Goal: Task Accomplishment & Management: Complete application form

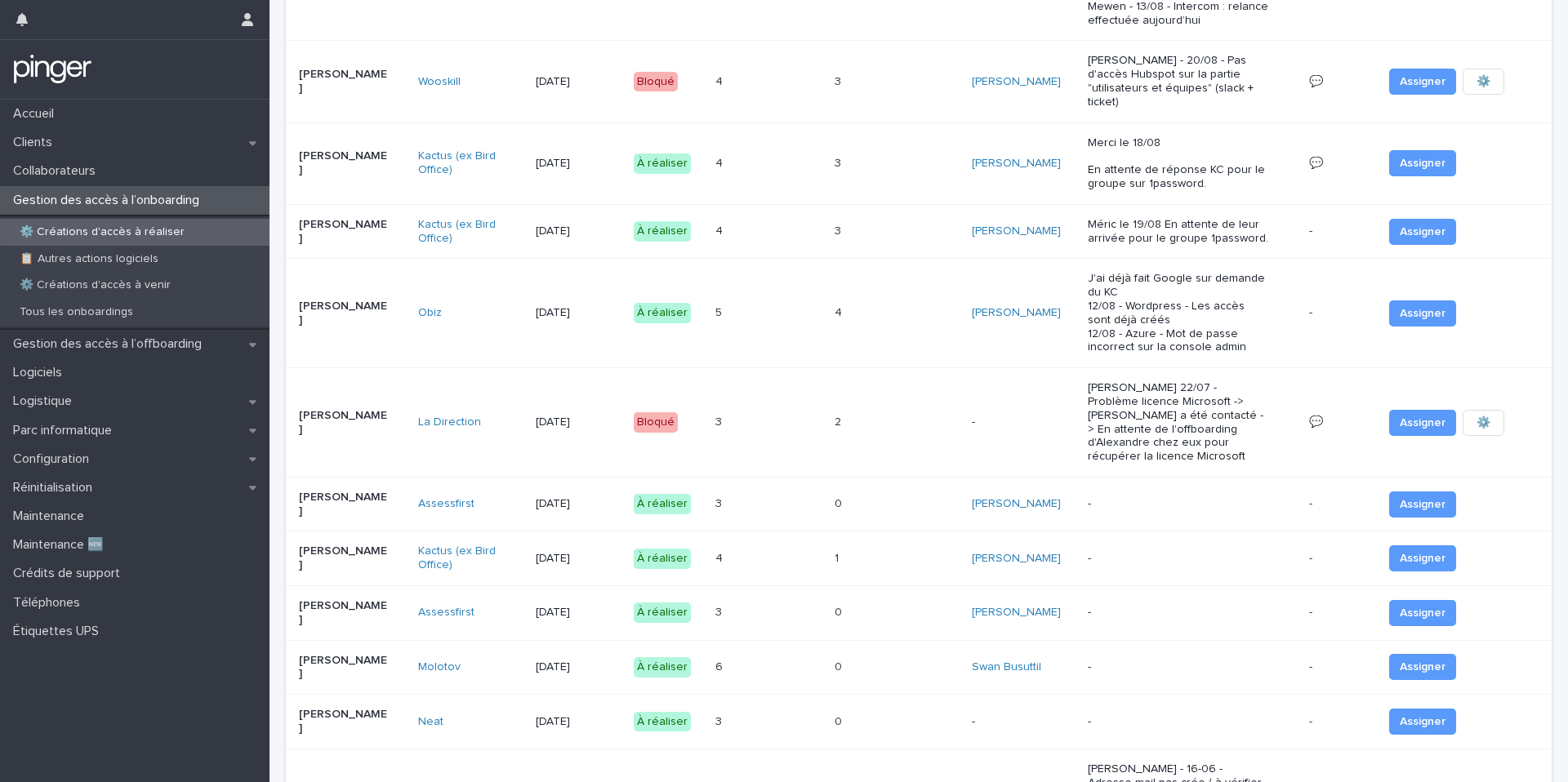
scroll to position [257, 0]
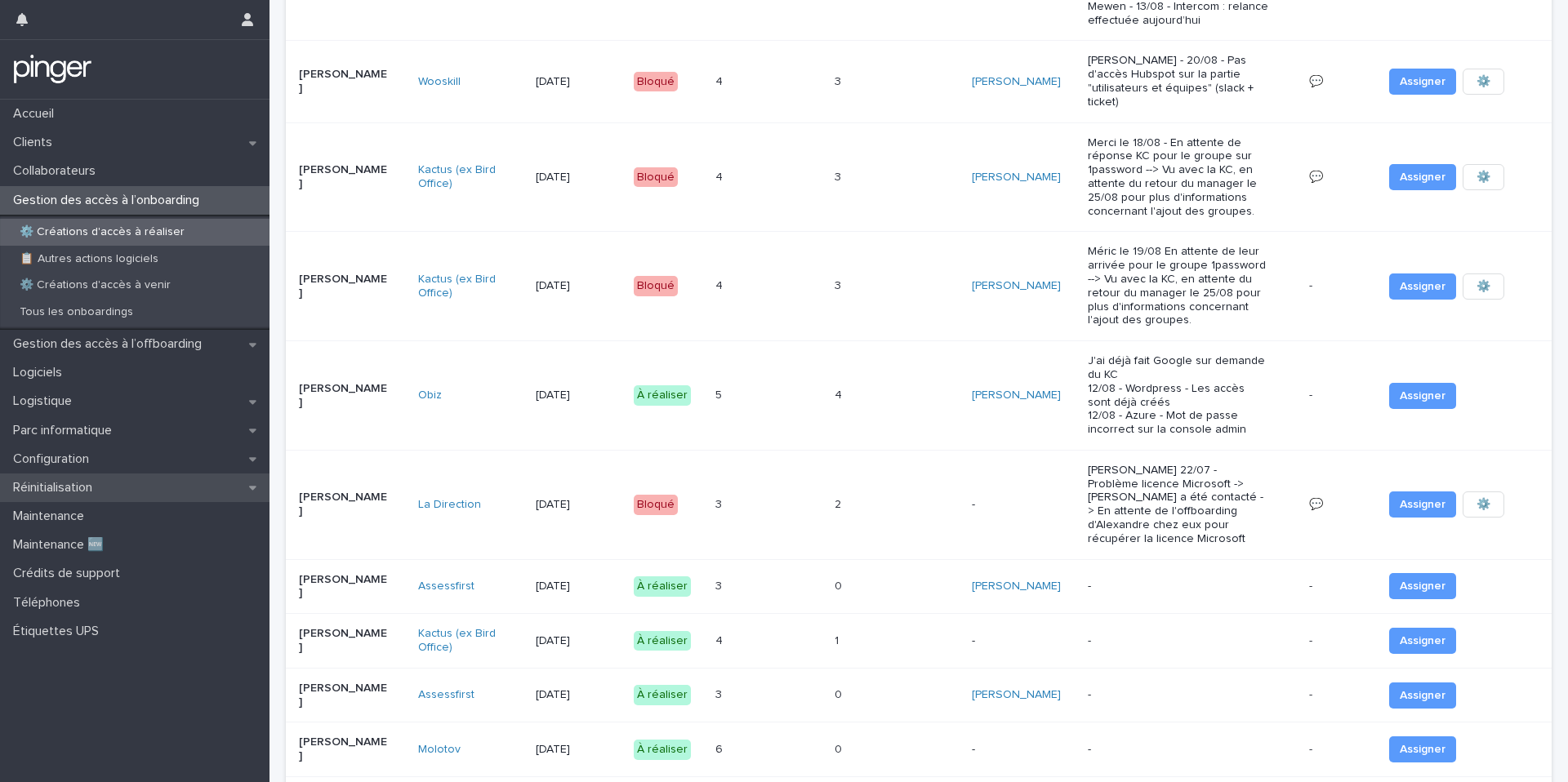
click at [109, 493] on div "Réinitialisation" at bounding box center [134, 487] width 269 height 28
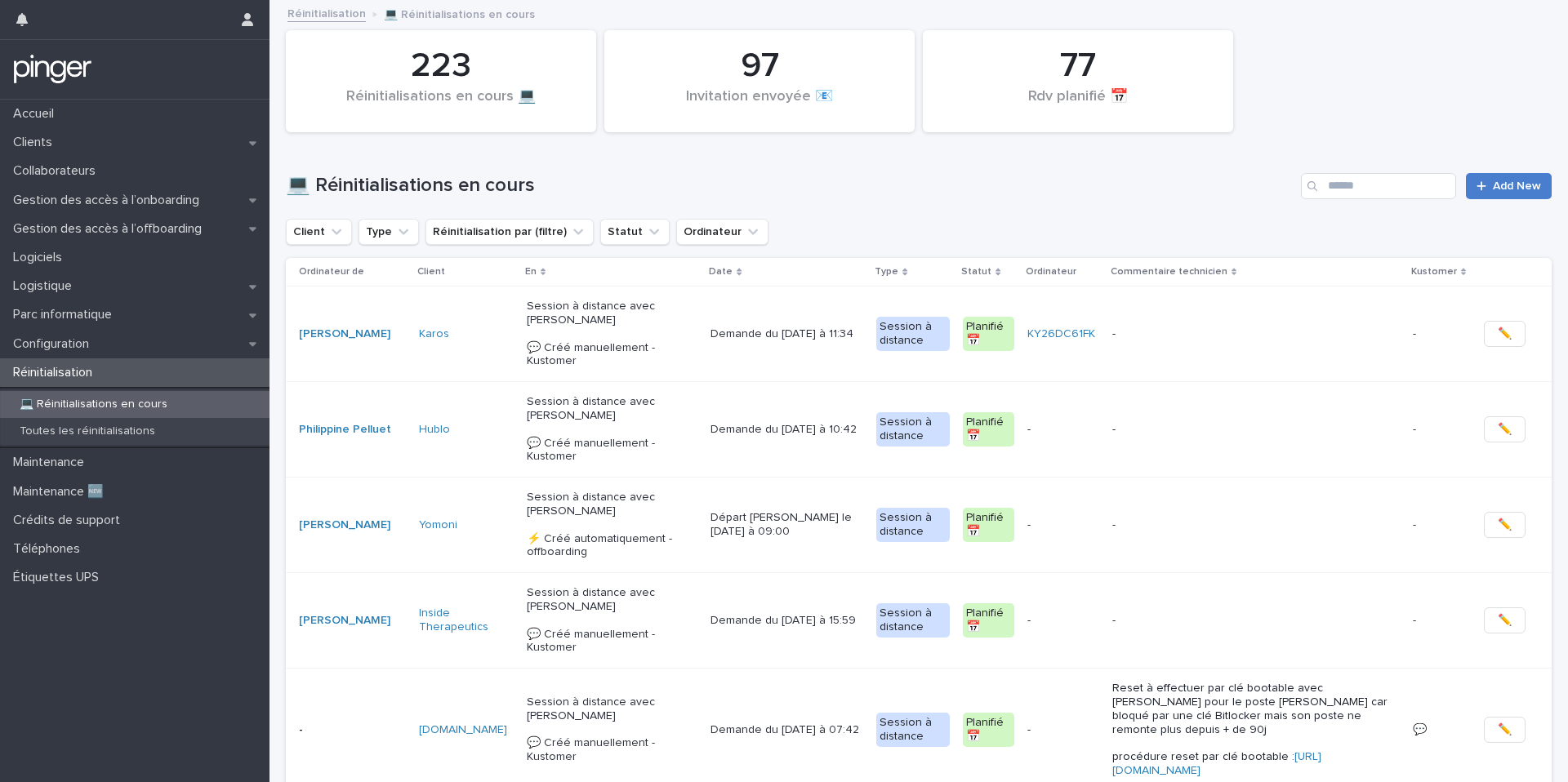
click at [1521, 182] on span "Add New" at bounding box center [1517, 185] width 48 height 11
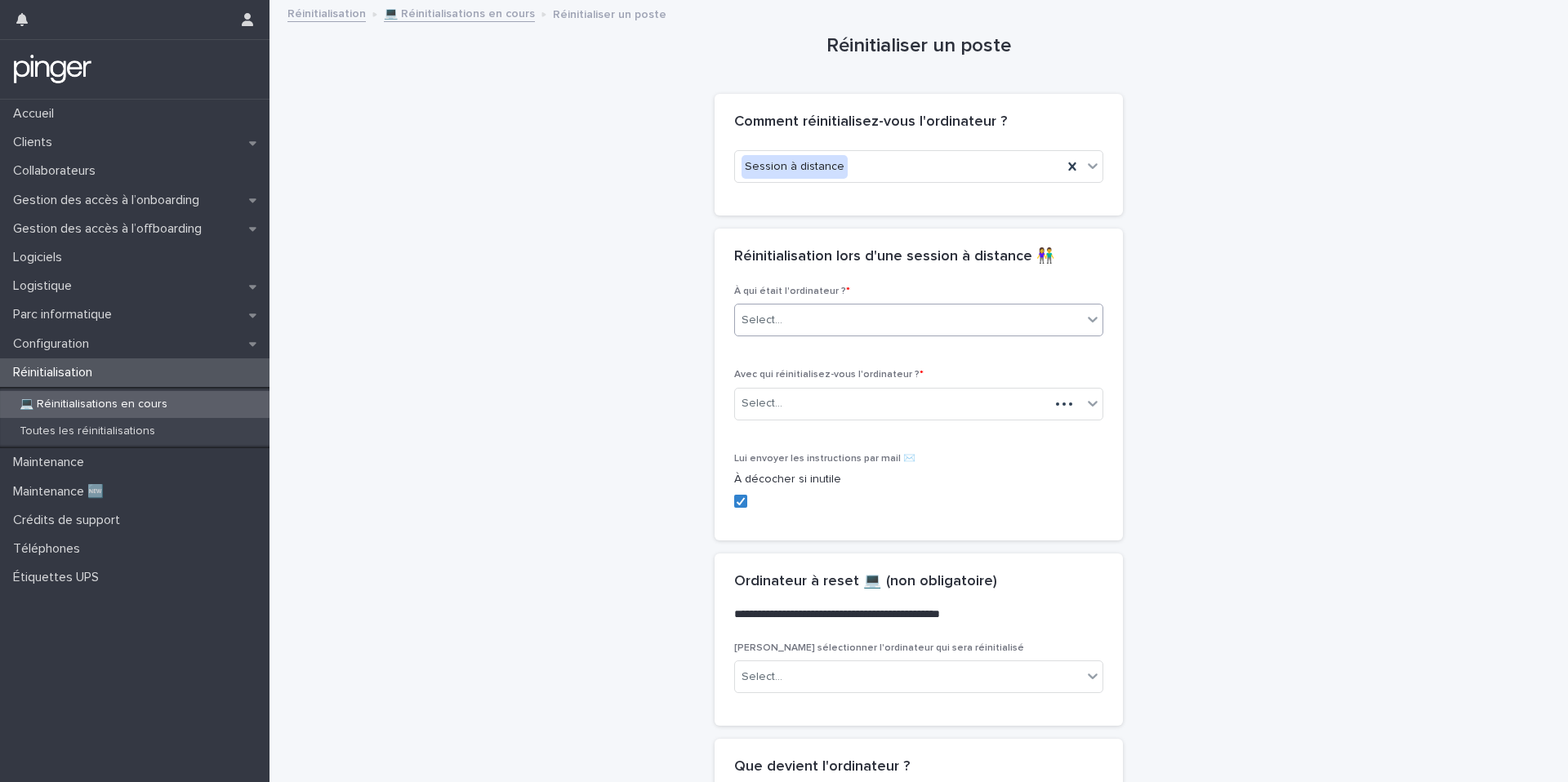
click at [804, 324] on div "Select..." at bounding box center [908, 320] width 347 height 27
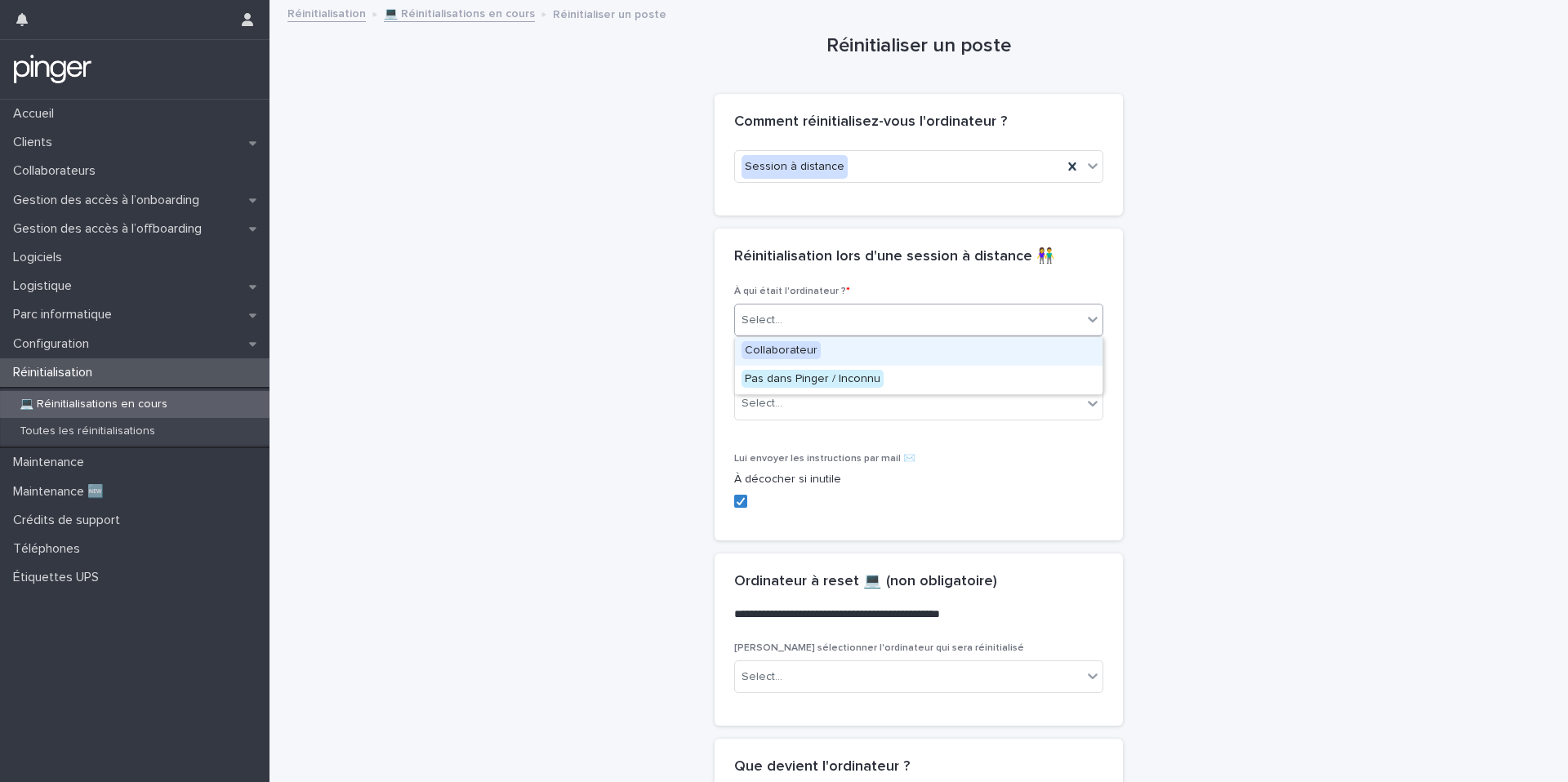
click at [798, 341] on span "Collaborateur" at bounding box center [781, 350] width 79 height 18
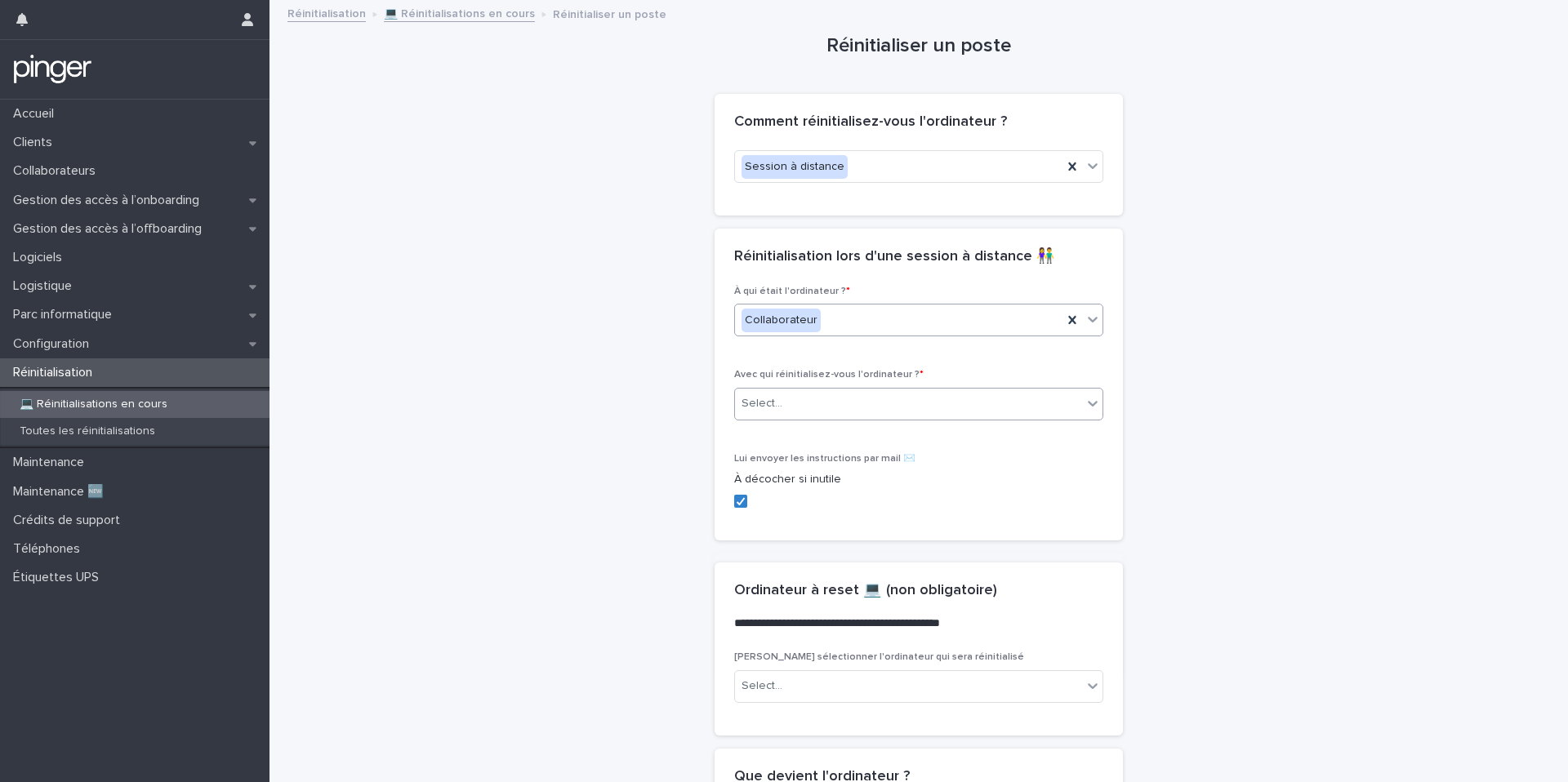
click at [796, 398] on div "Select..." at bounding box center [908, 404] width 347 height 27
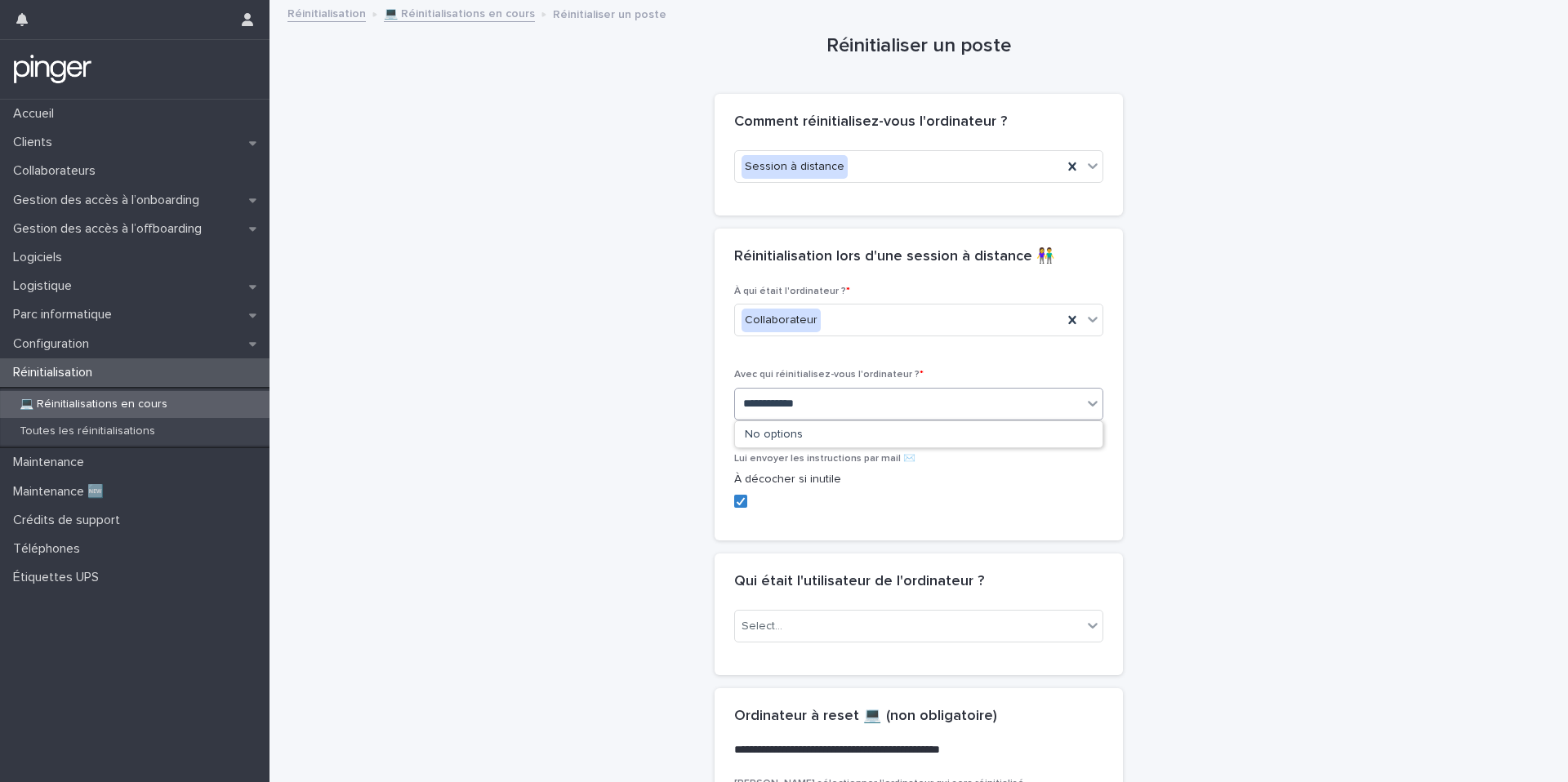
type input "**********"
click at [790, 432] on div "Matthis Couet" at bounding box center [919, 435] width 367 height 28
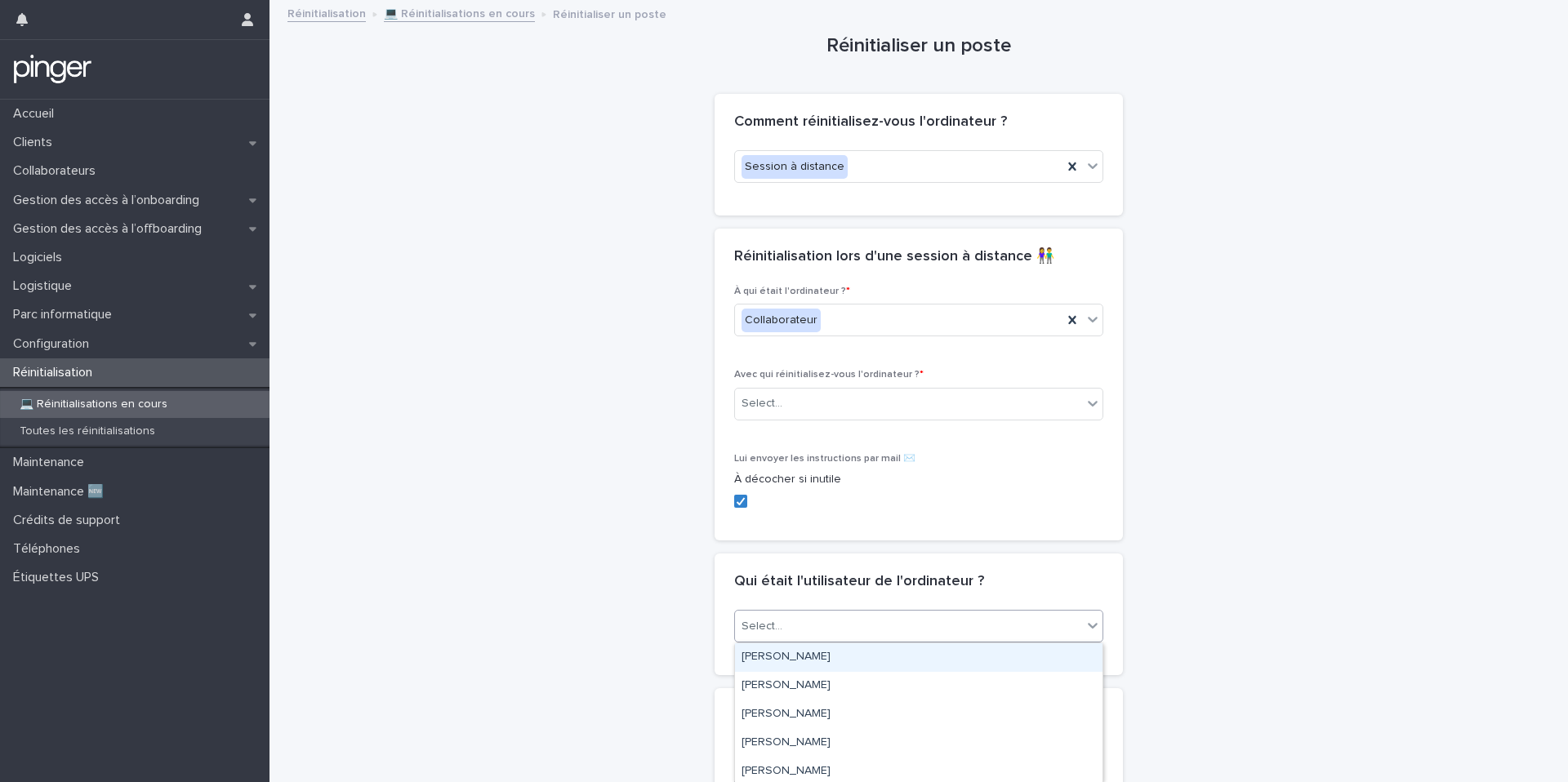
click at [797, 634] on div "Select..." at bounding box center [908, 627] width 347 height 27
type input "*********"
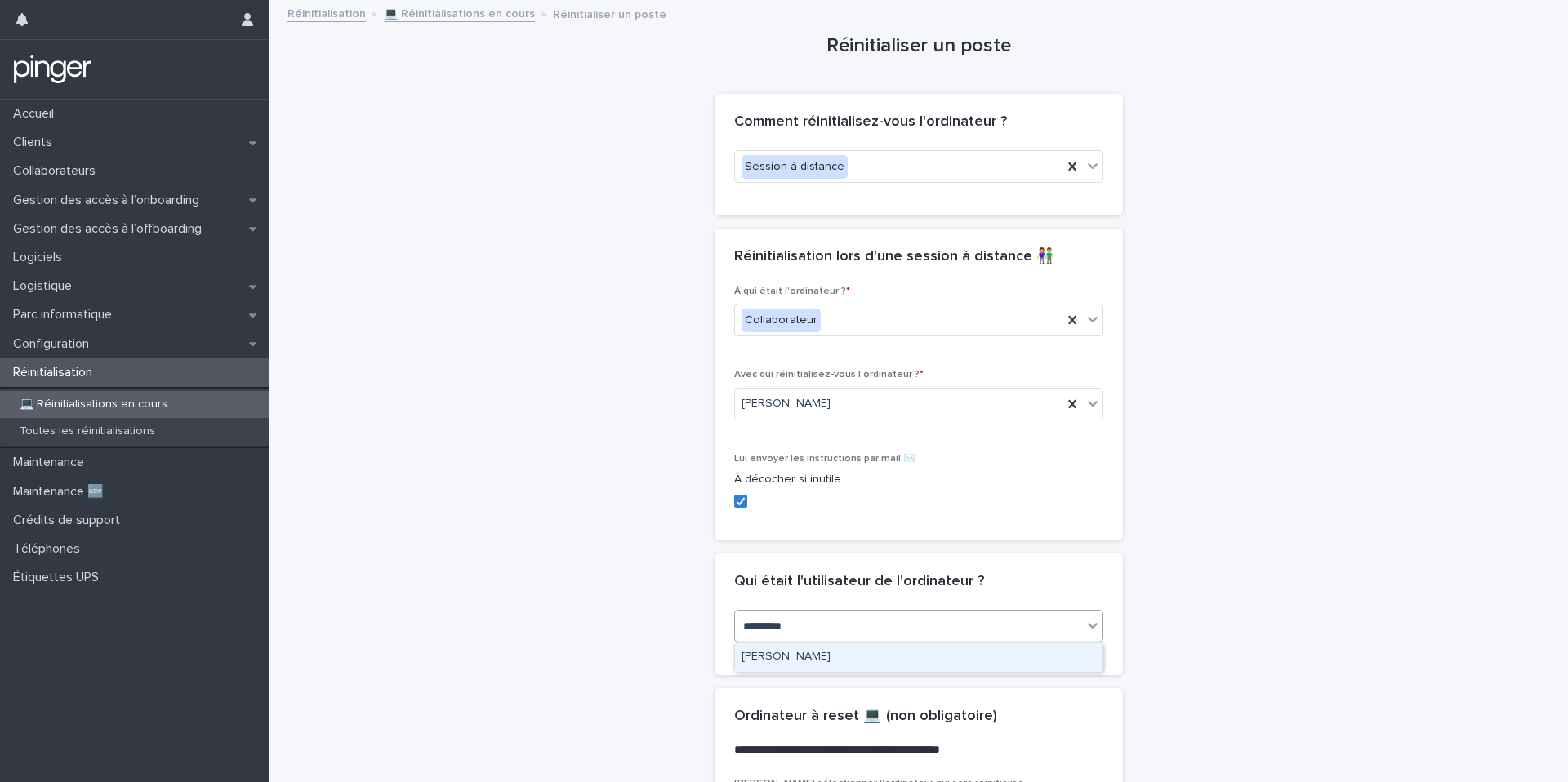
click at [824, 651] on div "Nathan LHOTELLIER" at bounding box center [919, 657] width 367 height 28
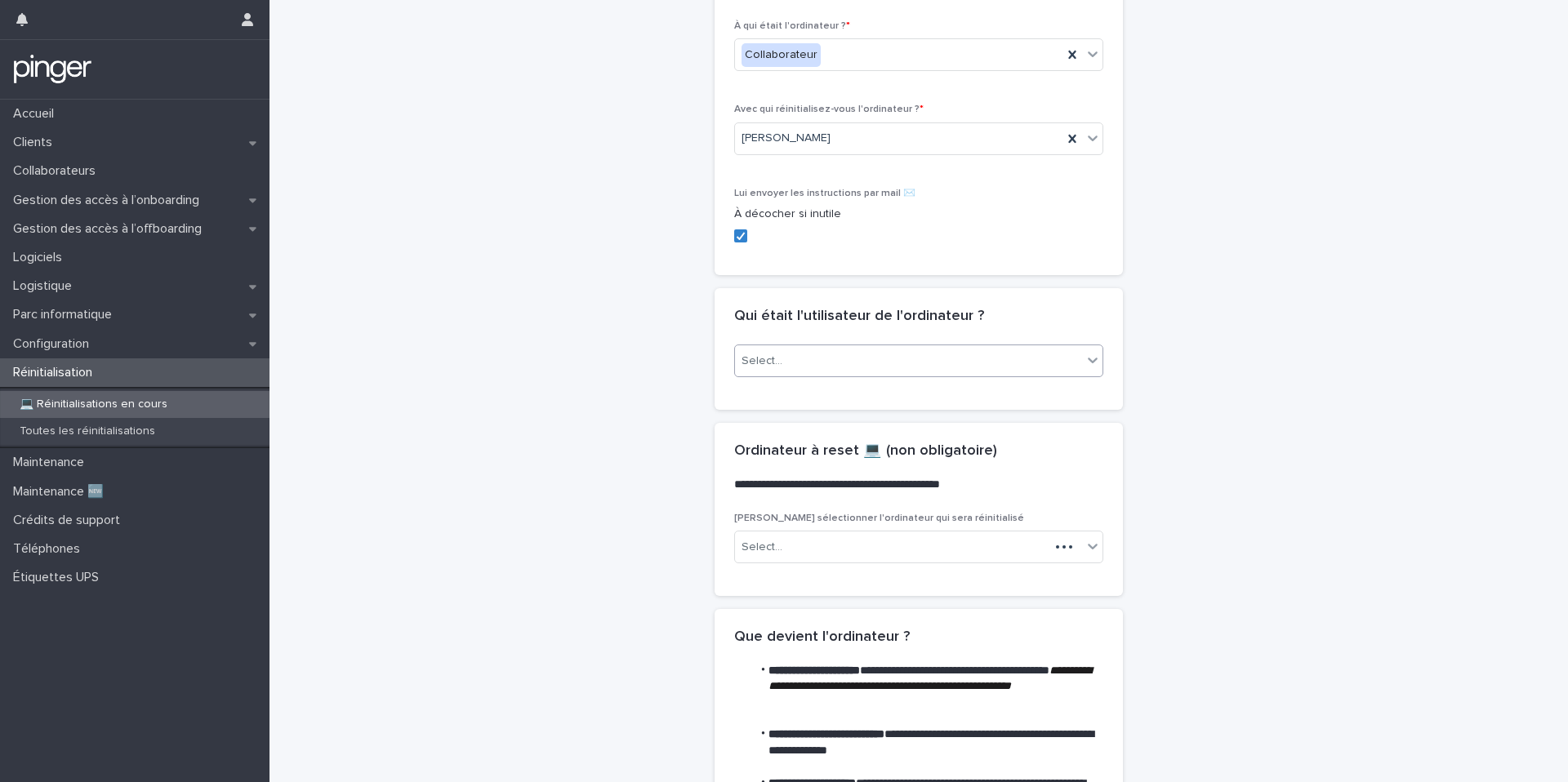
scroll to position [292, 0]
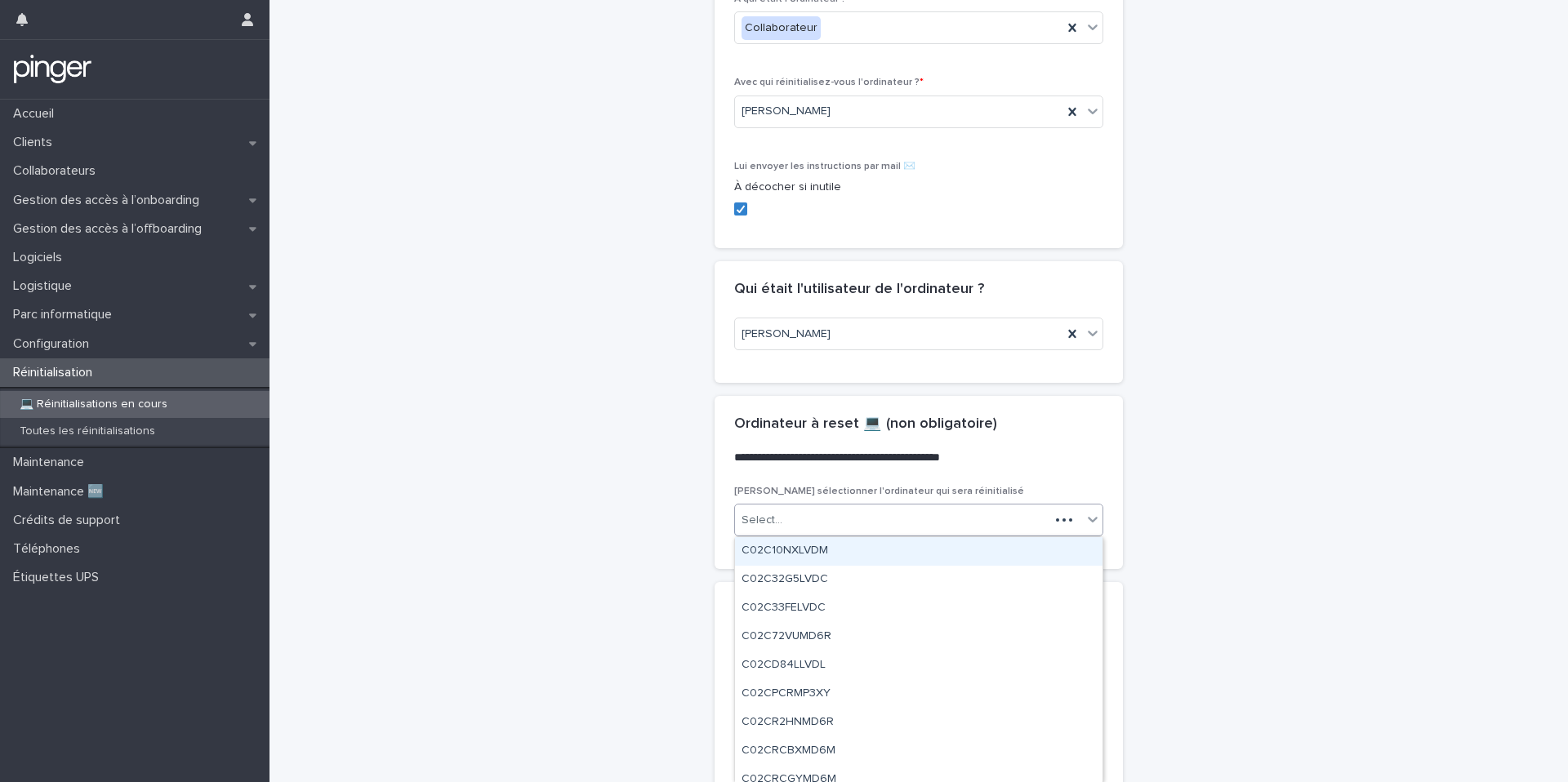
click at [826, 517] on div "Select..." at bounding box center [892, 520] width 314 height 27
paste input "**********"
type input "**********"
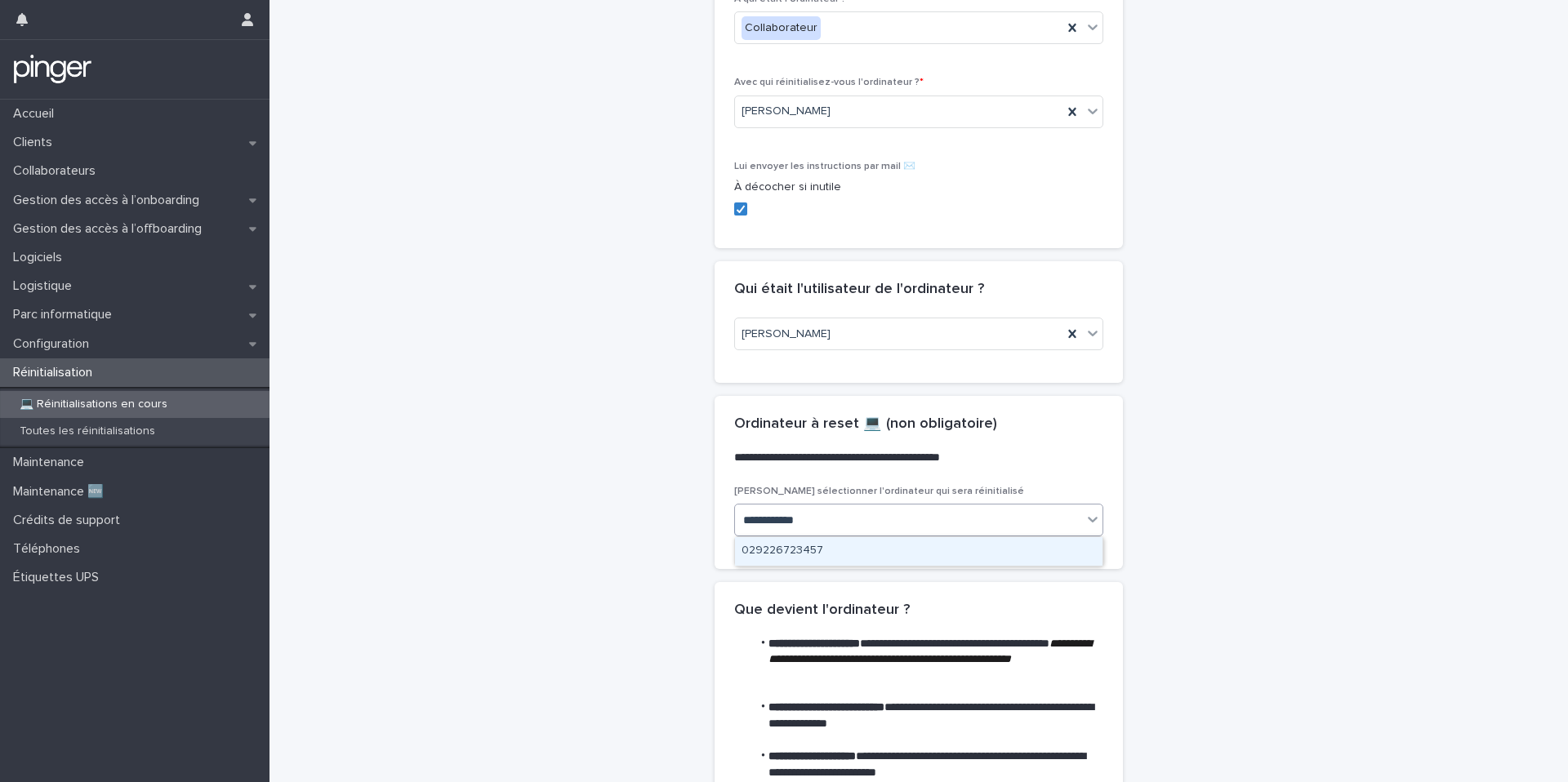
click at [818, 547] on div "029226723457" at bounding box center [919, 551] width 367 height 28
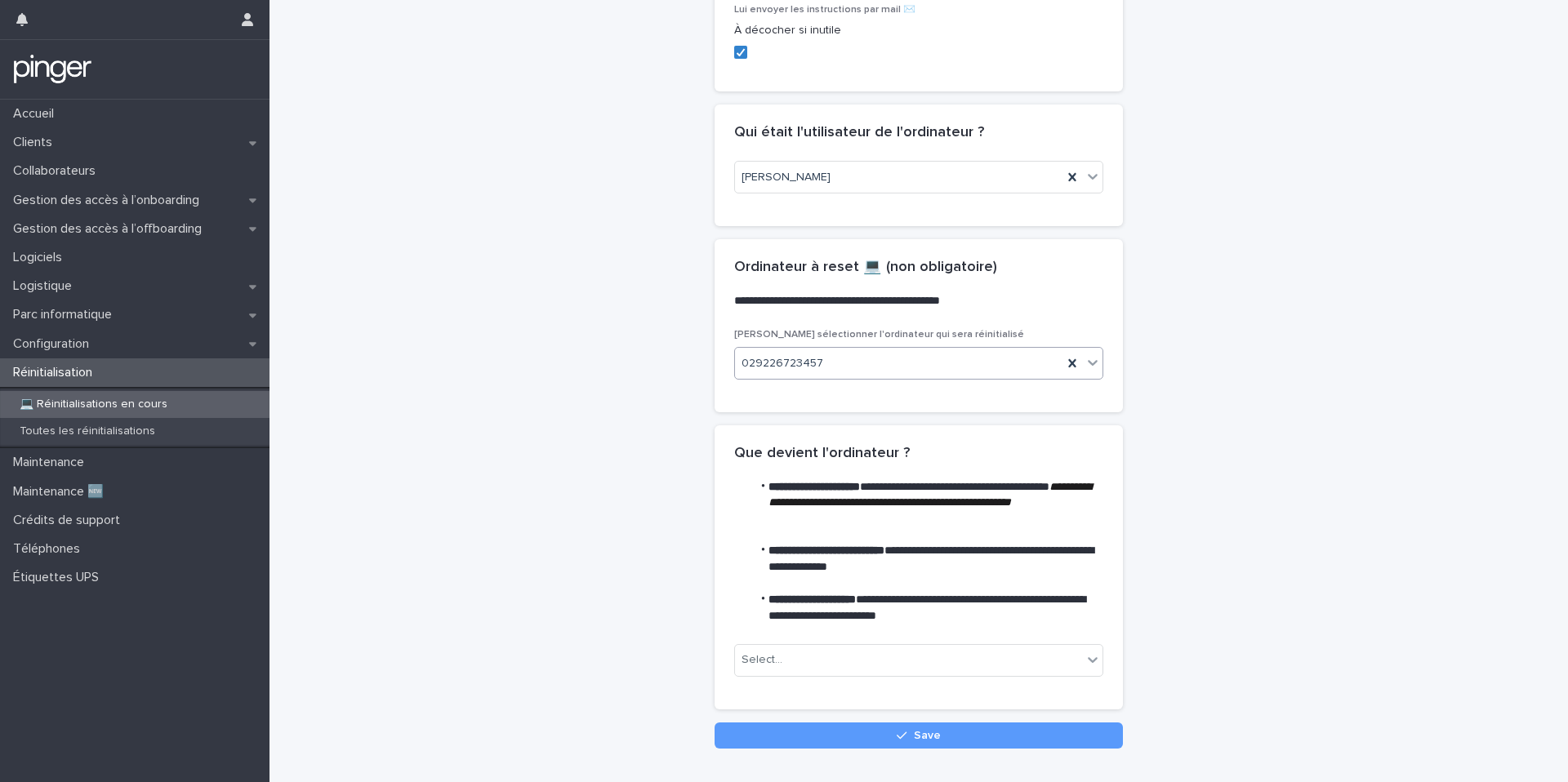
scroll to position [454, 0]
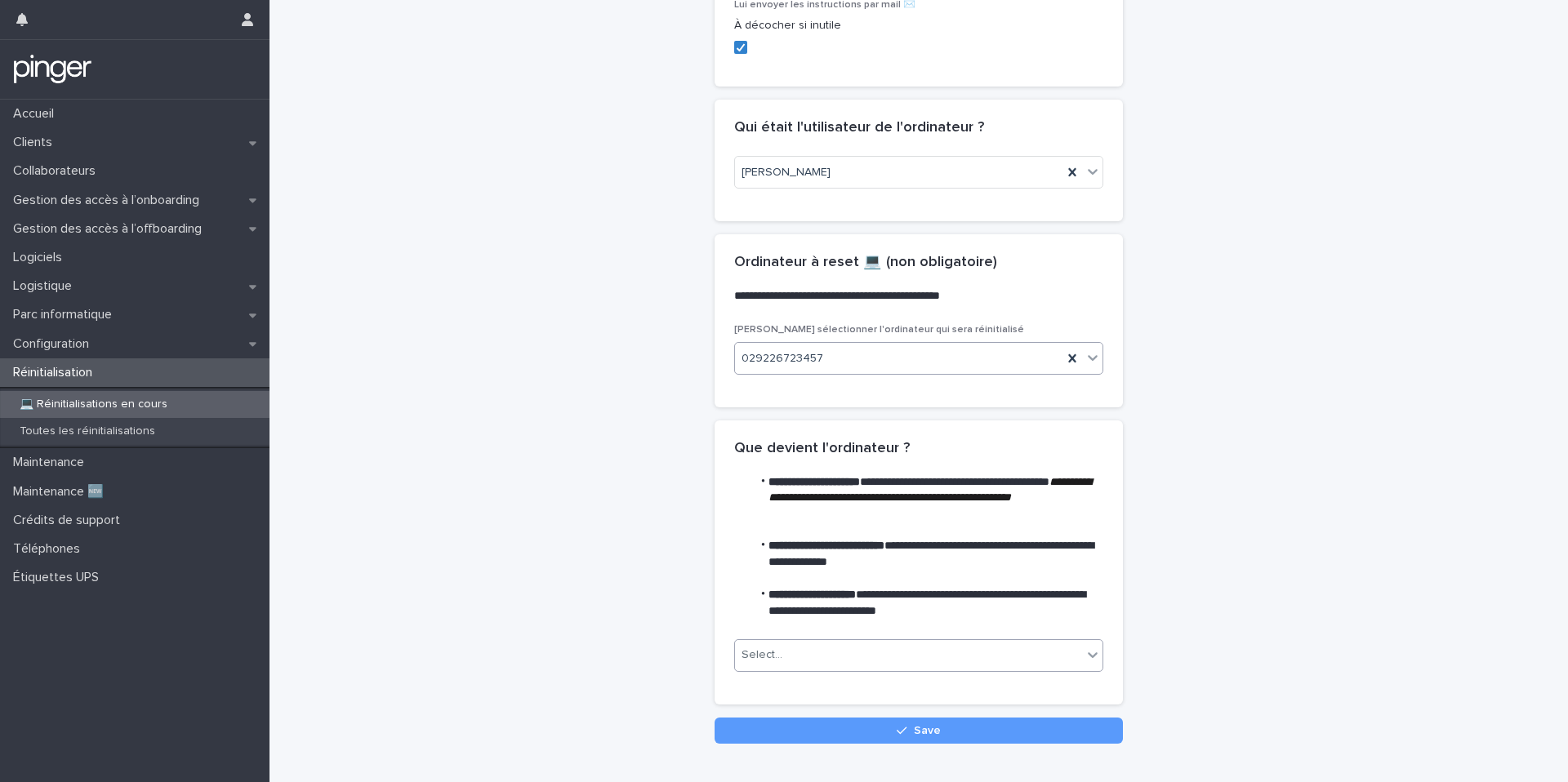
click at [789, 652] on div "Select..." at bounding box center [908, 656] width 347 height 27
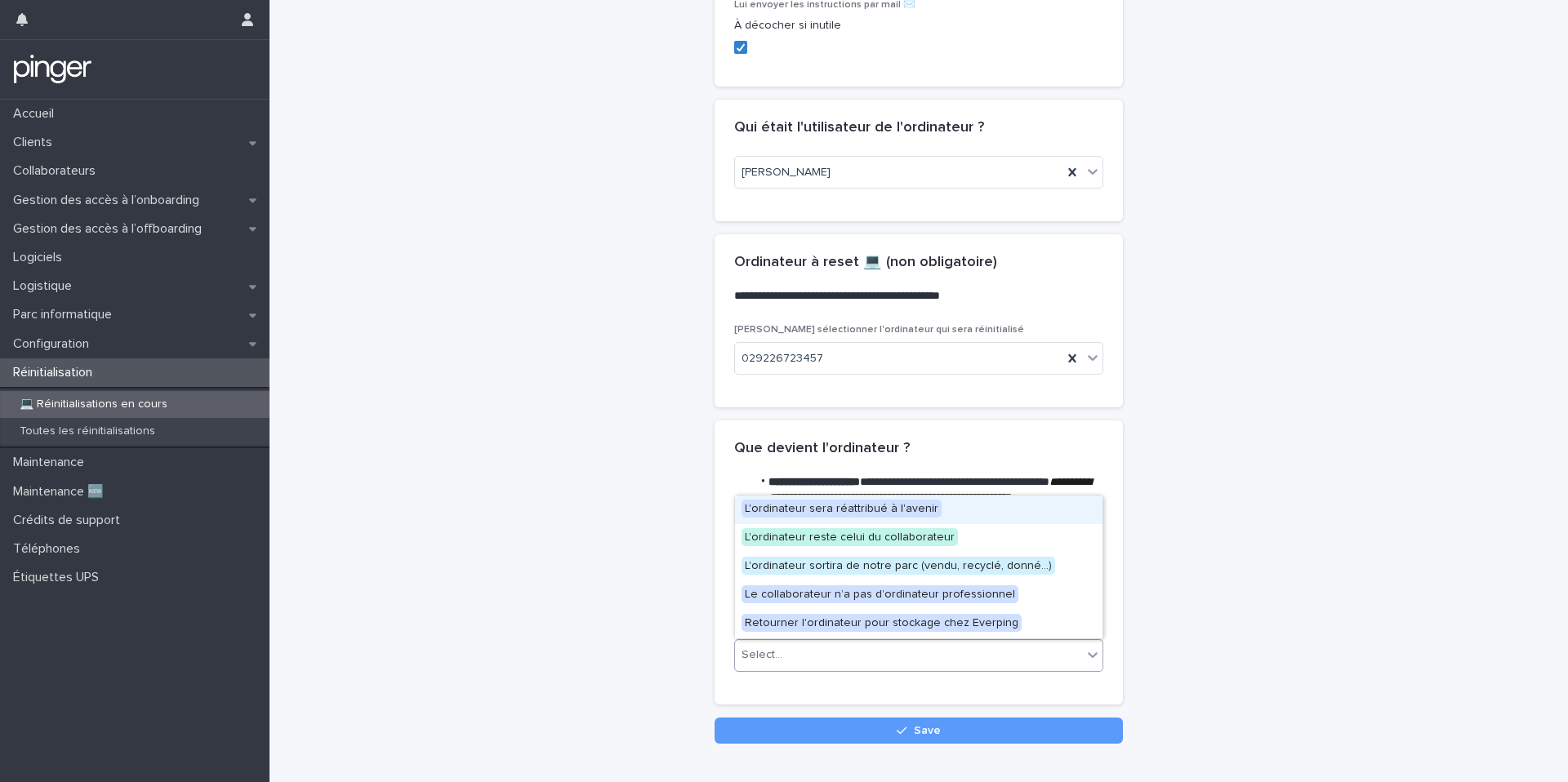
click at [790, 507] on span "L'ordinateur sera réattribué à l'avenir" at bounding box center [842, 509] width 200 height 18
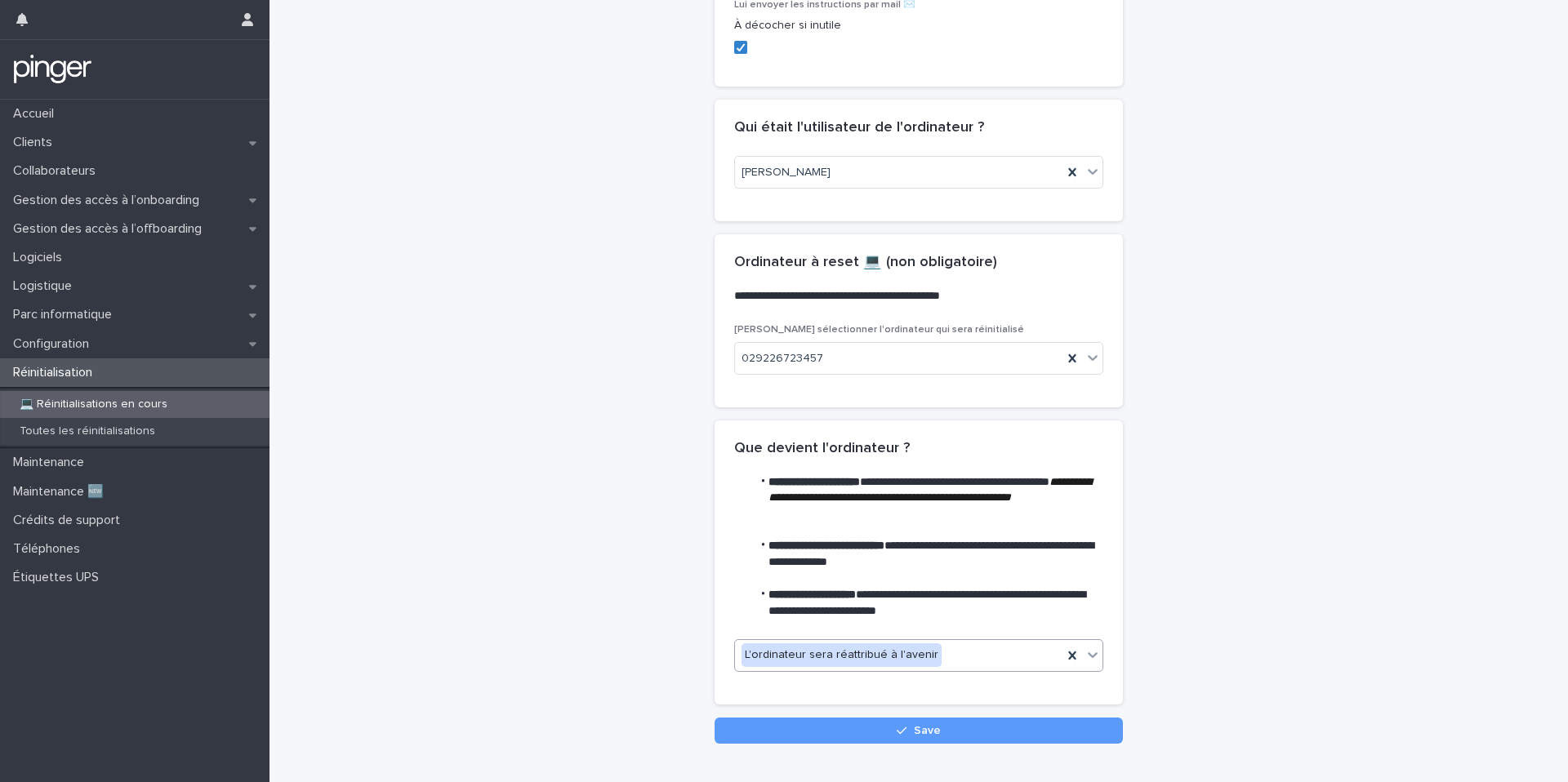
click at [791, 729] on button "Save" at bounding box center [919, 731] width 408 height 26
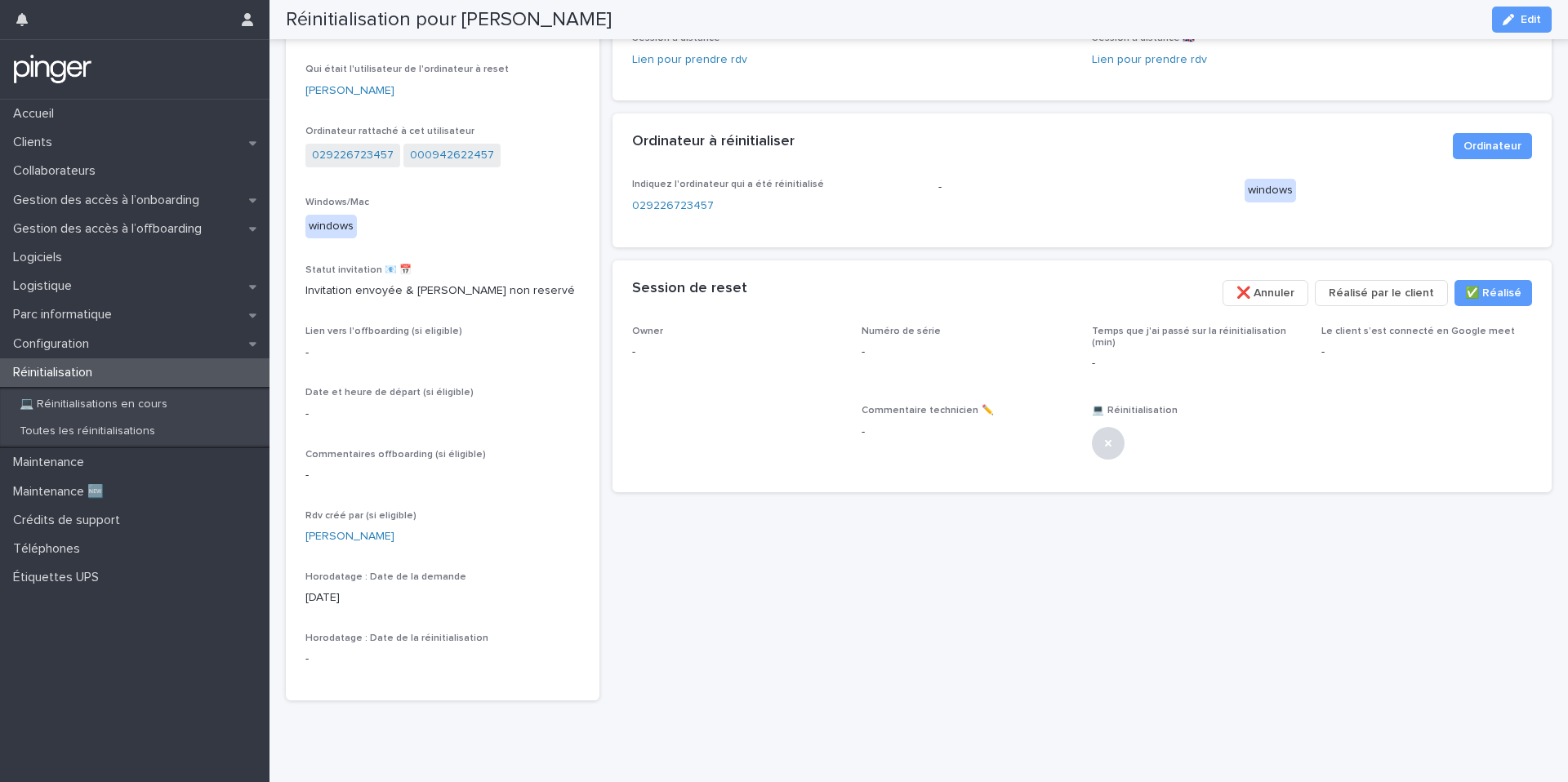
scroll to position [141, 0]
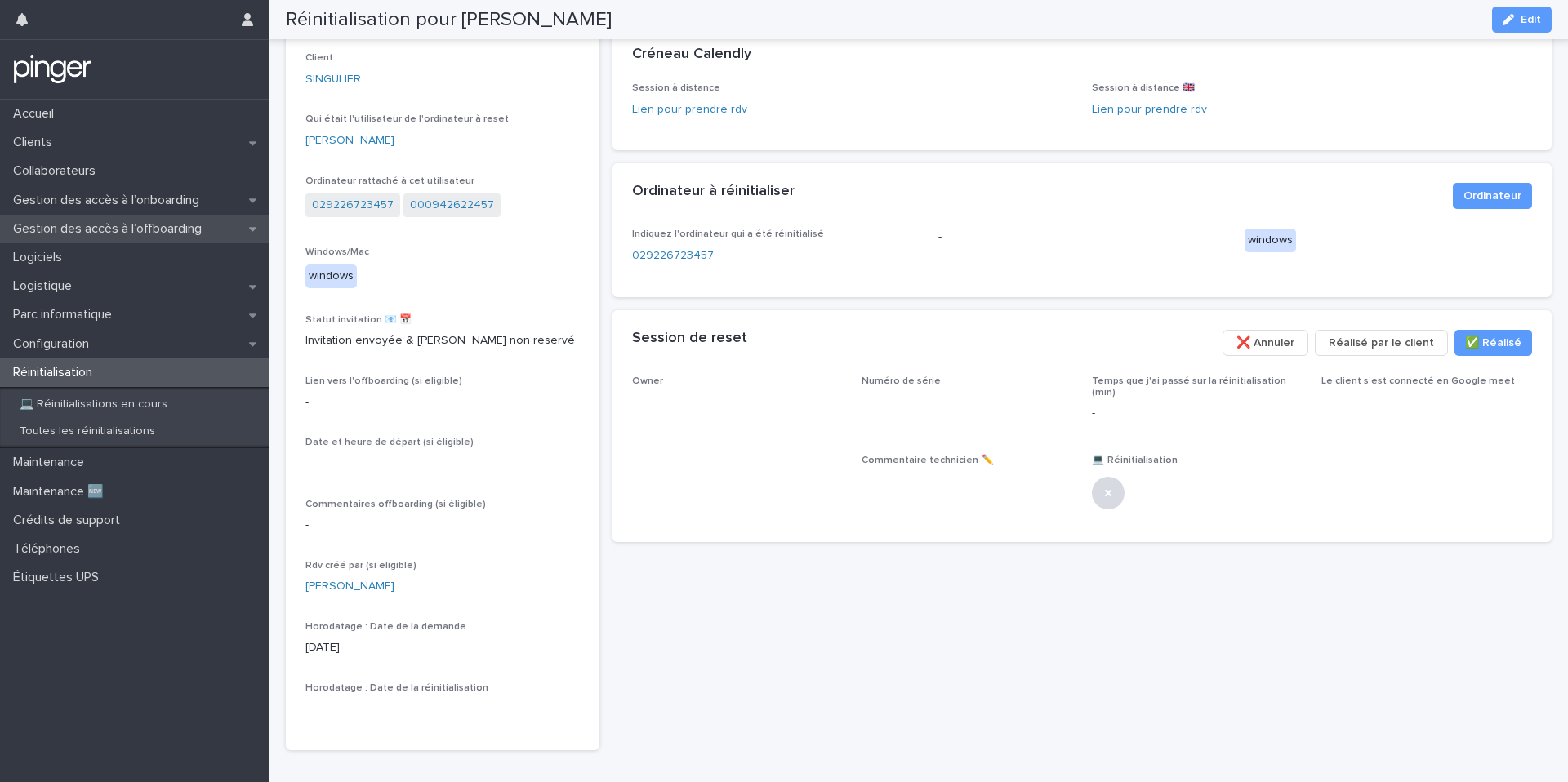
click at [146, 233] on p "Gestion des accès à l’offboarding" at bounding box center [111, 229] width 208 height 15
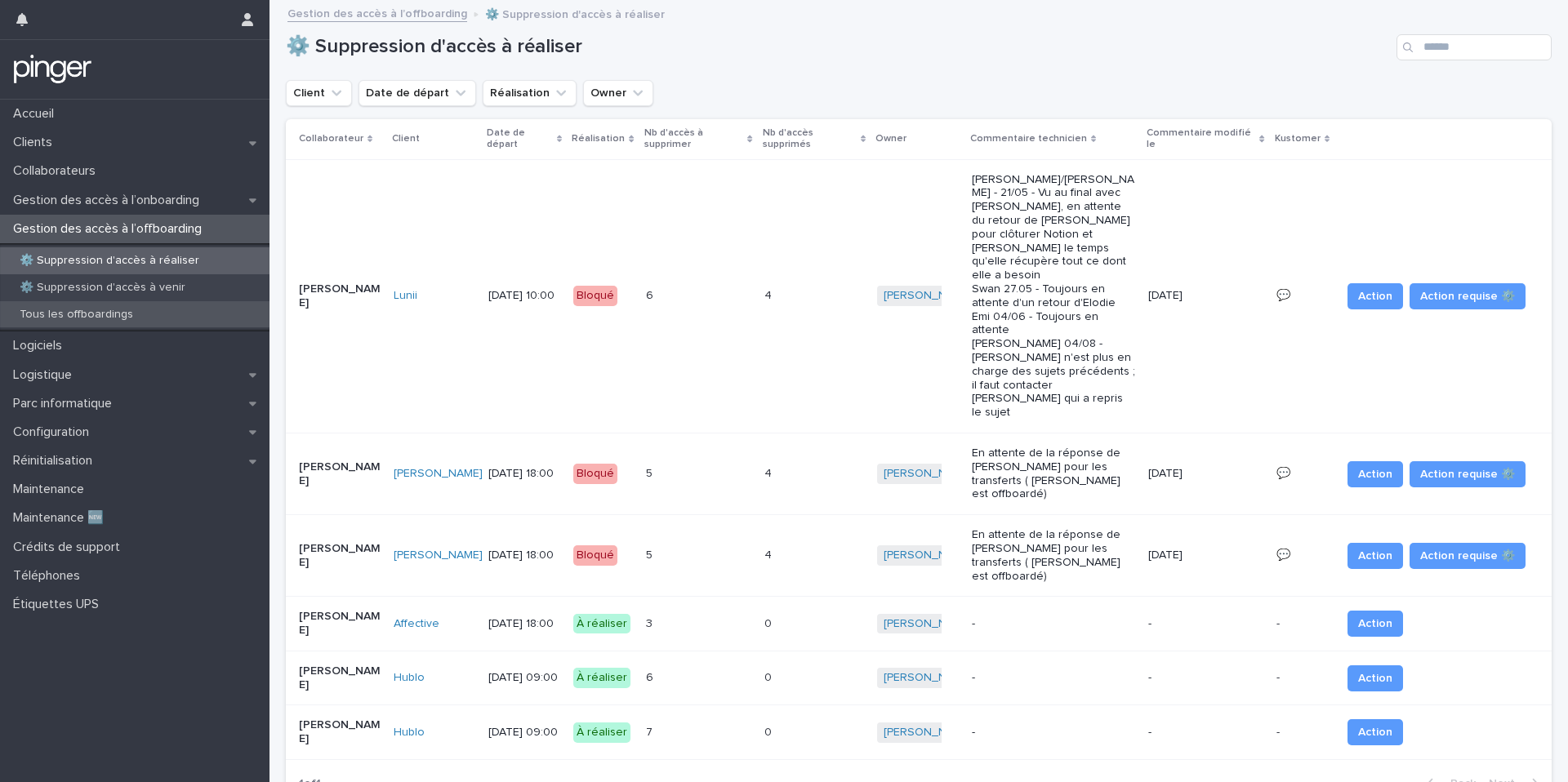
click at [121, 321] on div "Tous les offboardings" at bounding box center [134, 315] width 269 height 27
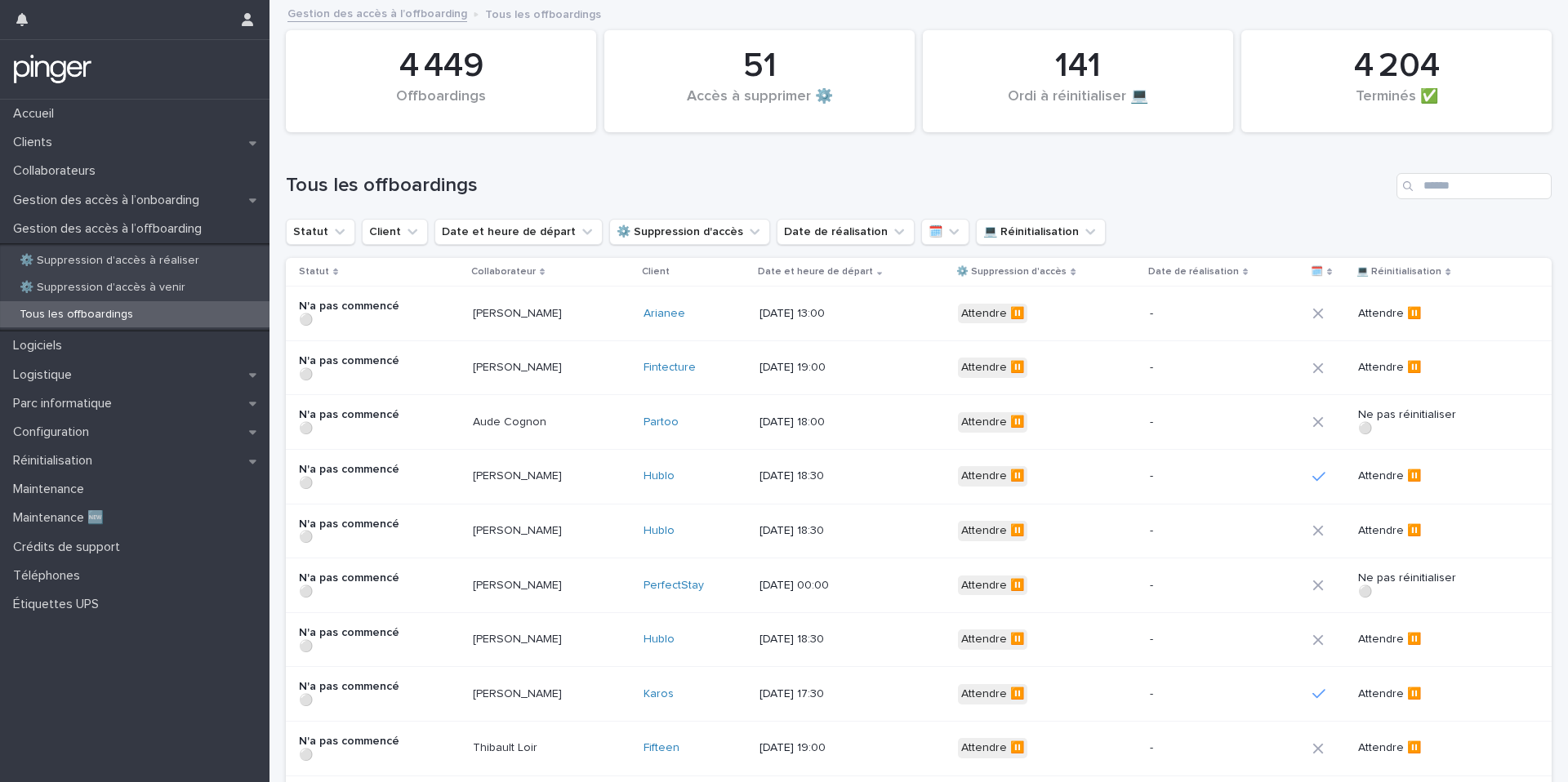
click at [1481, 200] on div "Tous les offboardings" at bounding box center [918, 179] width 1266 height 79
click at [1475, 209] on div "Tous les offboardings" at bounding box center [918, 179] width 1266 height 79
click at [1476, 197] on input "Search" at bounding box center [1474, 186] width 156 height 26
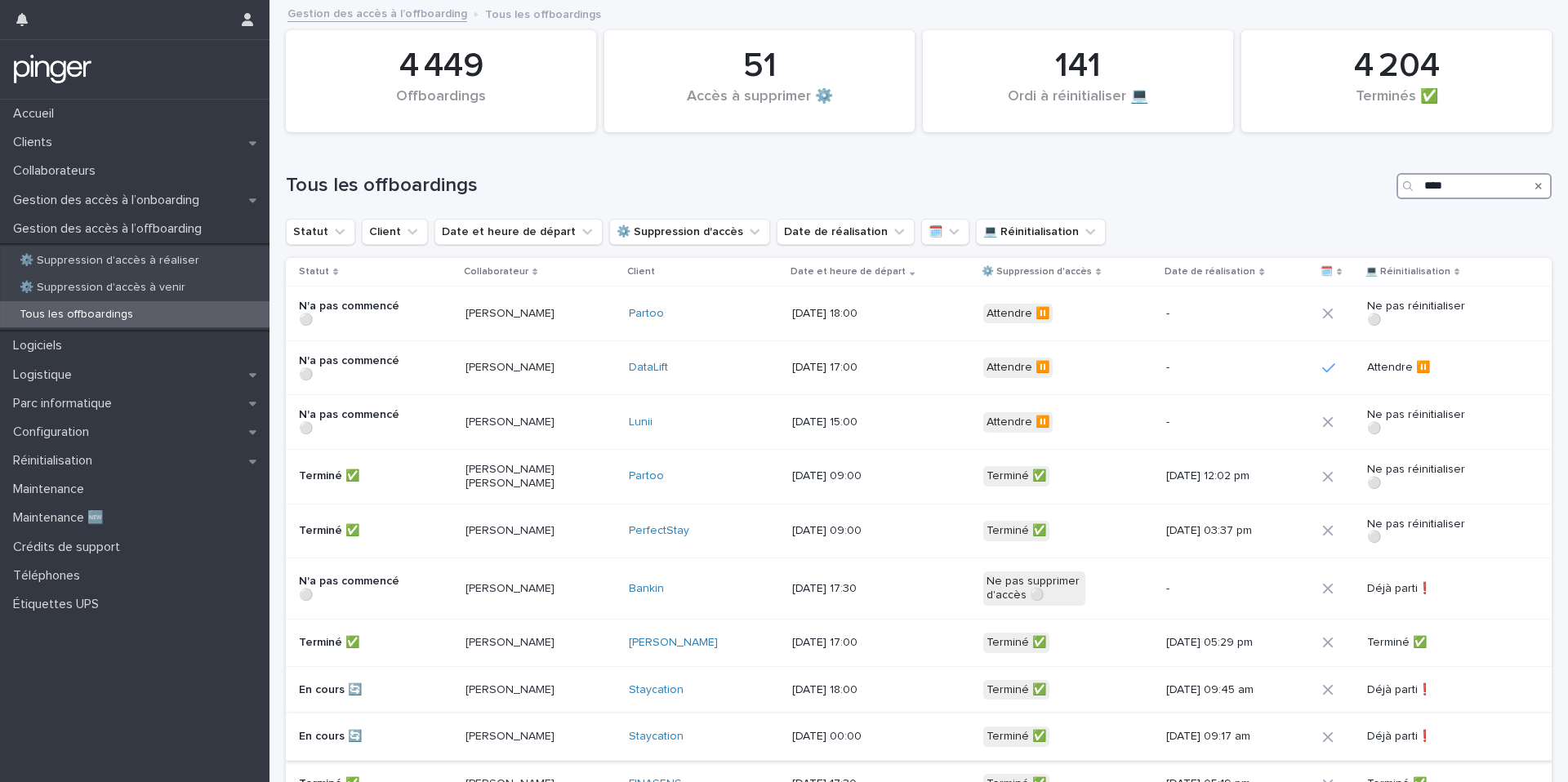
type input "****"
click at [91, 461] on p "Réinitialisation" at bounding box center [56, 461] width 99 height 15
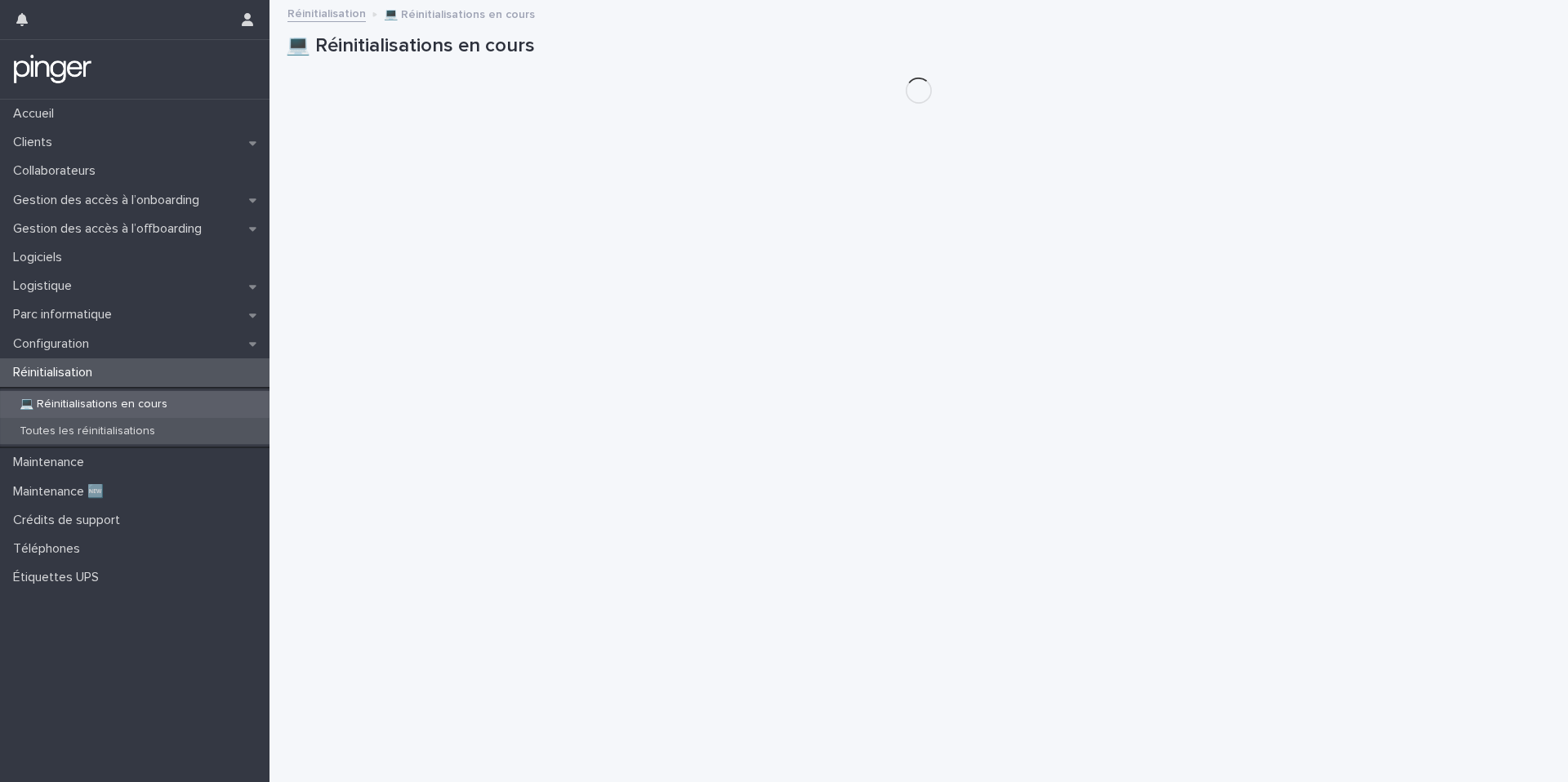
click at [166, 422] on div "Toutes les réinitialisations" at bounding box center [134, 432] width 269 height 27
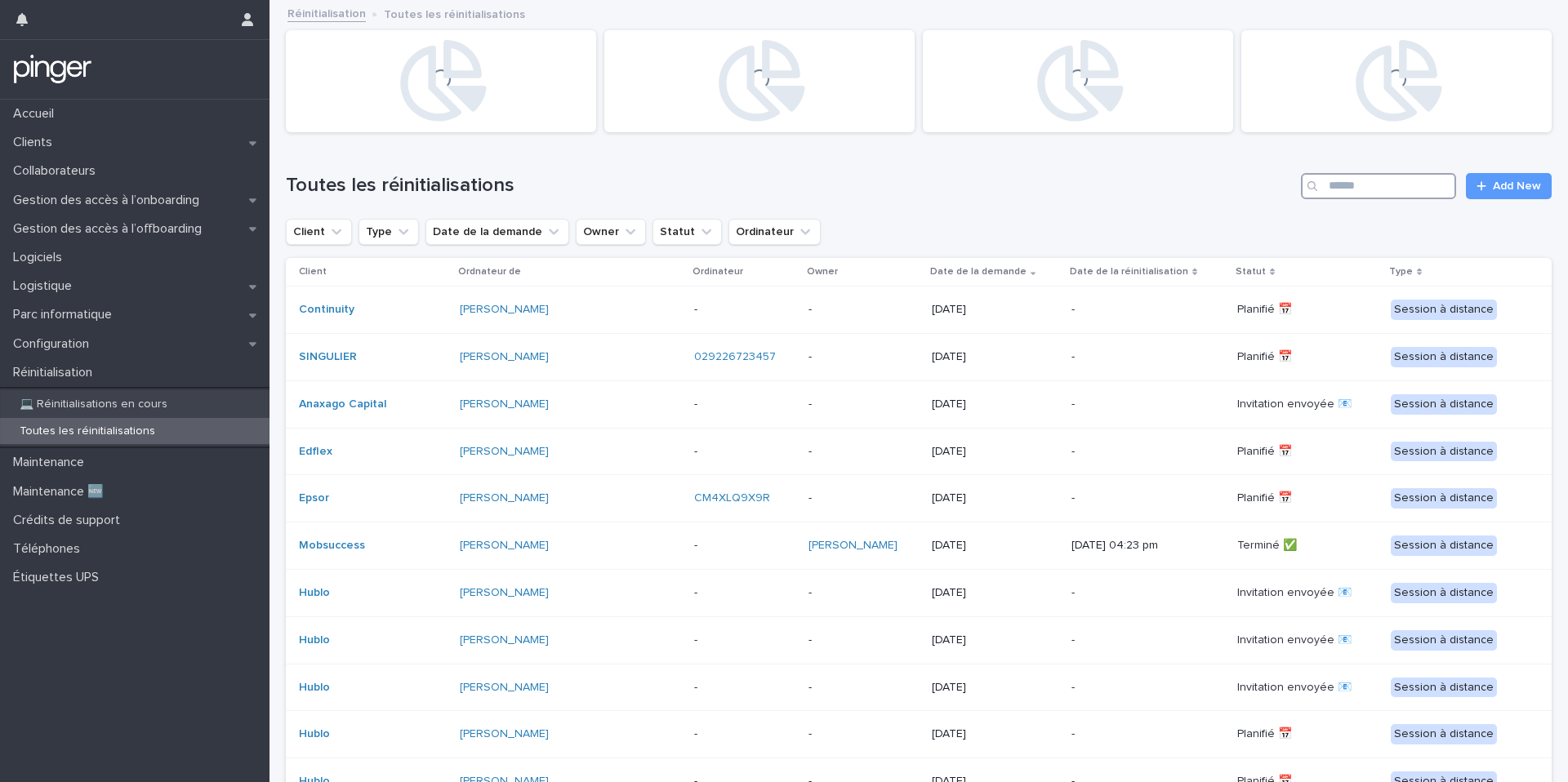
click at [1442, 185] on input "Search" at bounding box center [1378, 186] width 156 height 26
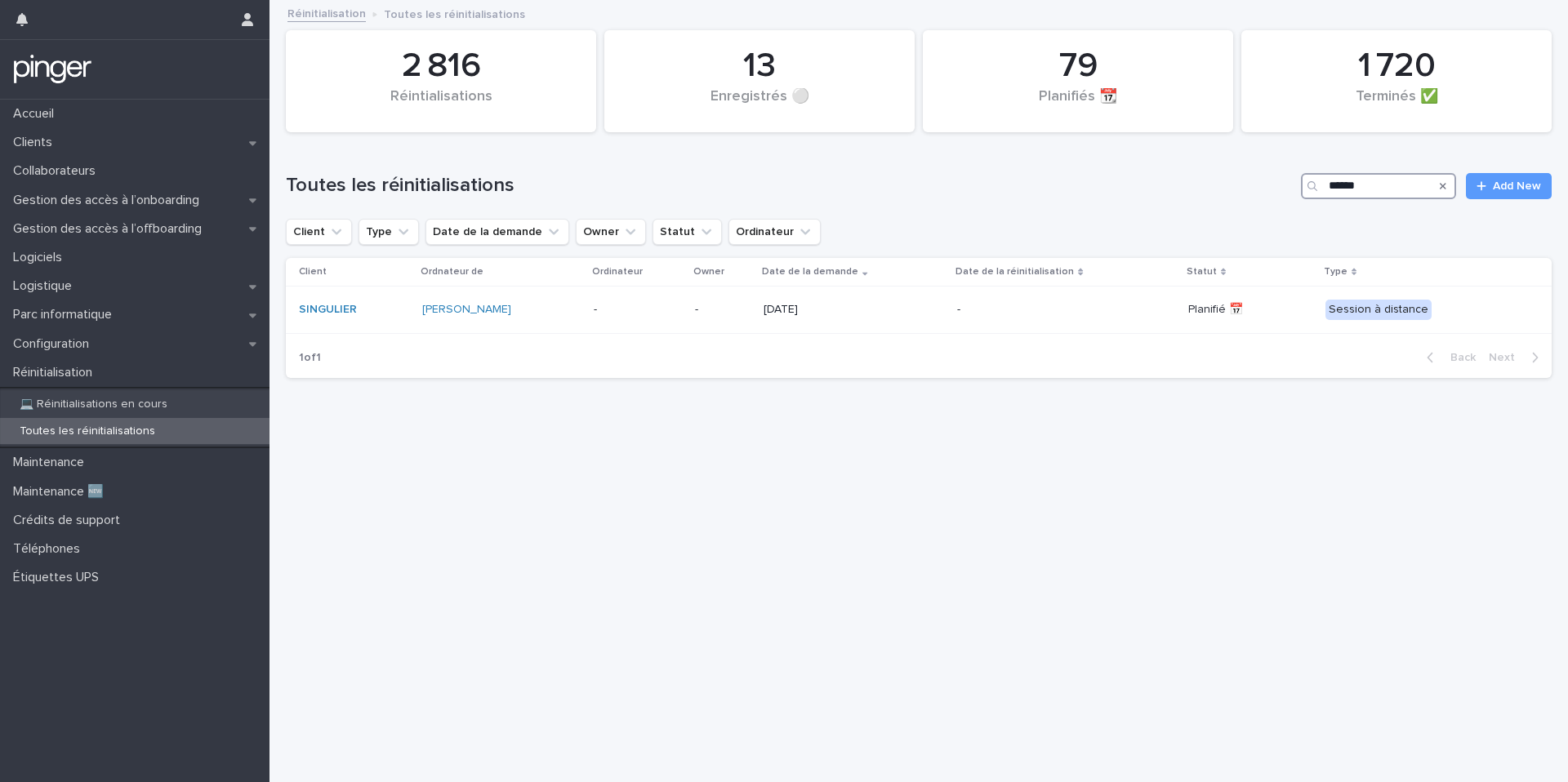
type input "******"
click at [173, 198] on p "Gestion des accès à l’onboarding" at bounding box center [109, 200] width 206 height 15
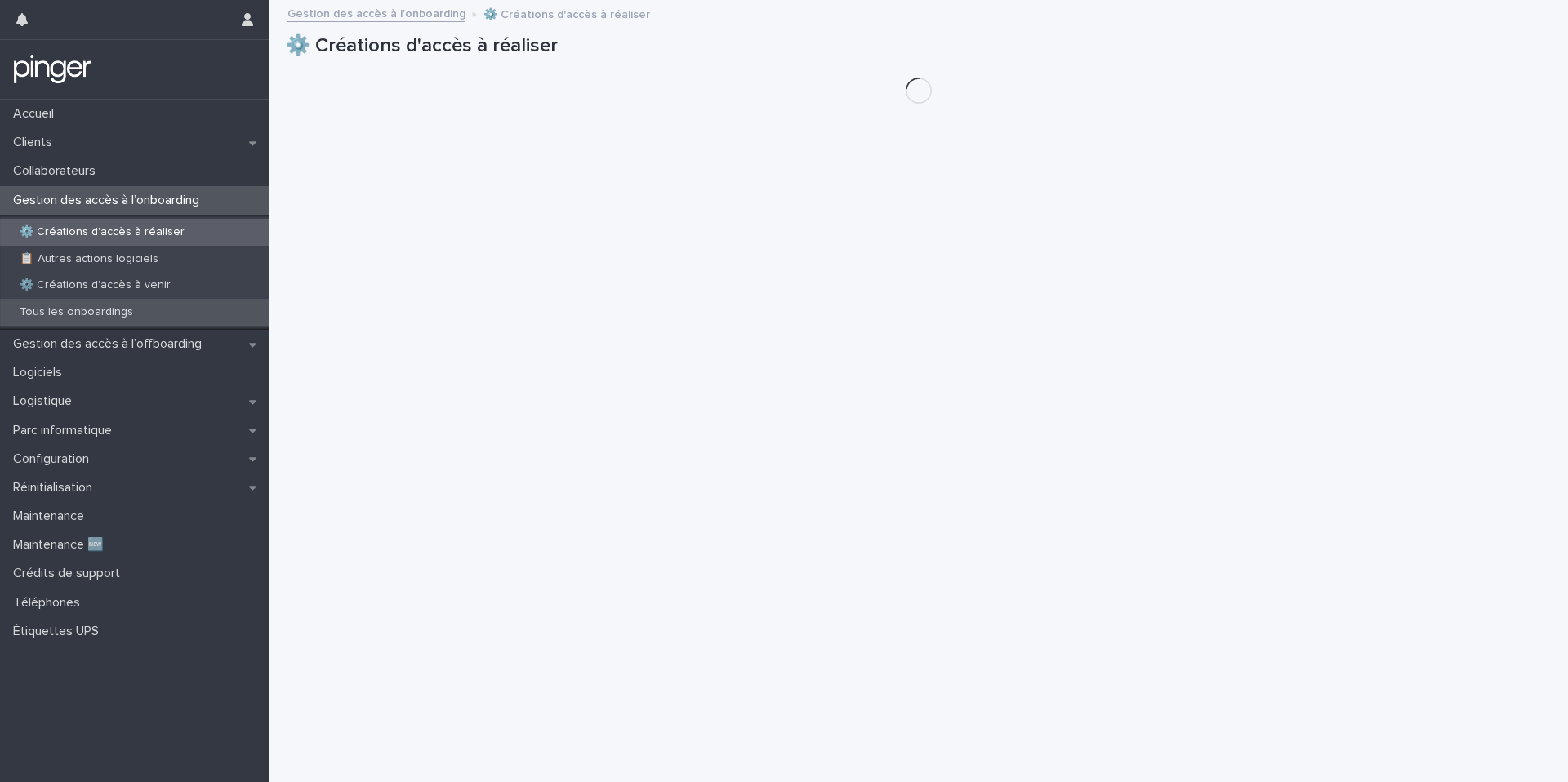
click at [138, 312] on p "Tous les onboardings" at bounding box center [76, 312] width 139 height 14
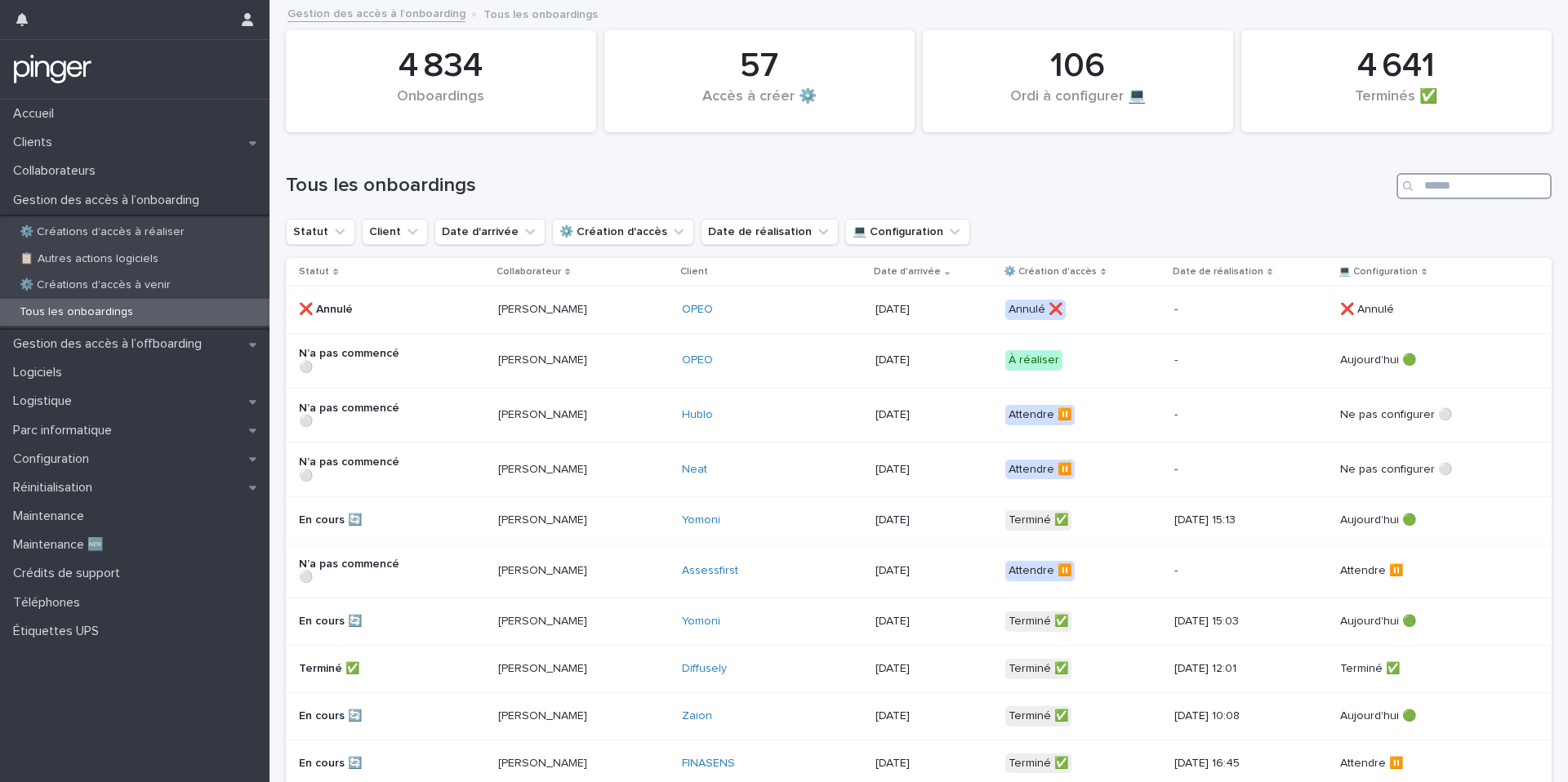
click at [1530, 192] on input "Search" at bounding box center [1474, 186] width 156 height 26
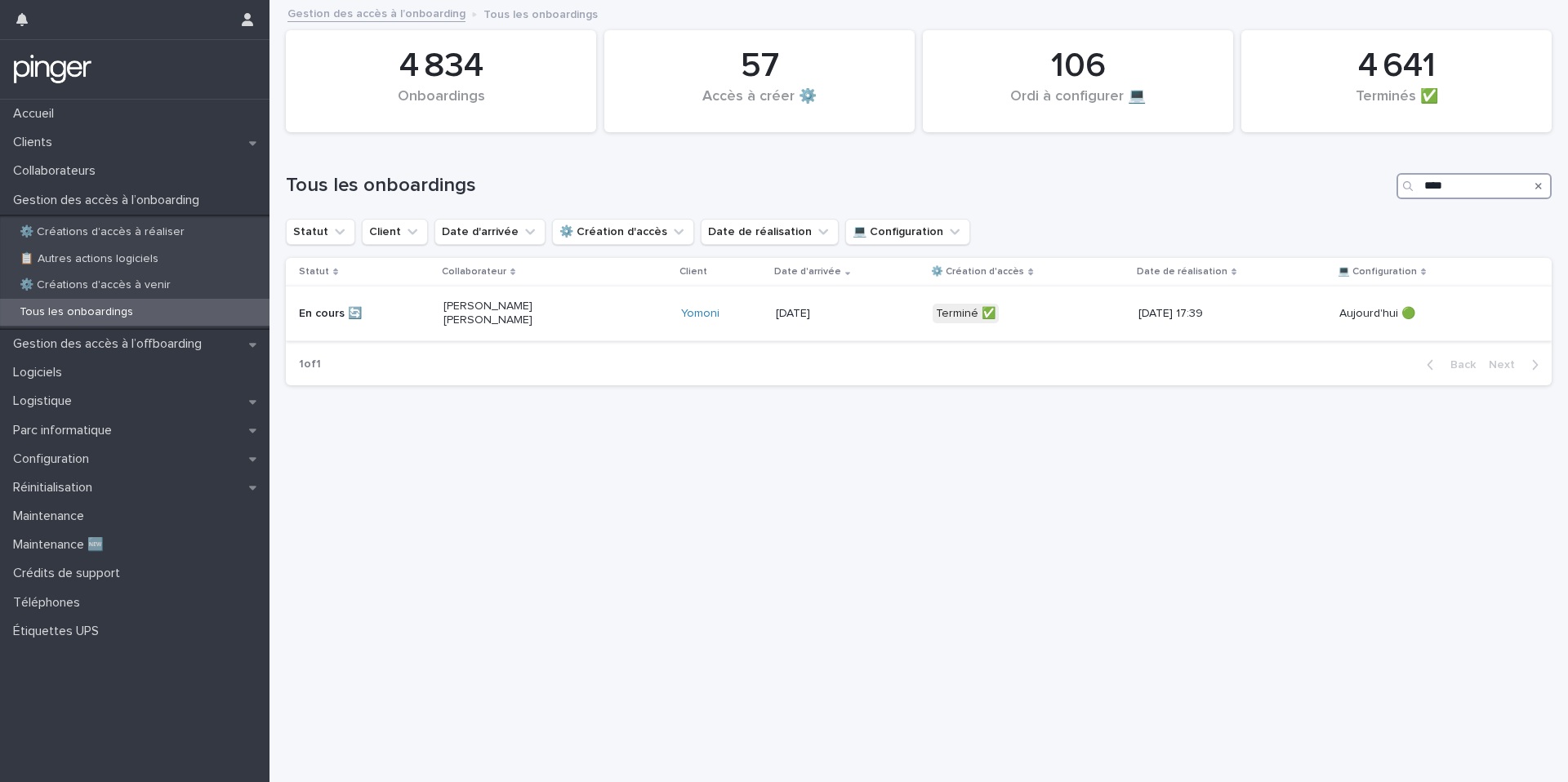
type input "****"
click at [776, 315] on p "2/9/2025" at bounding box center [834, 314] width 117 height 14
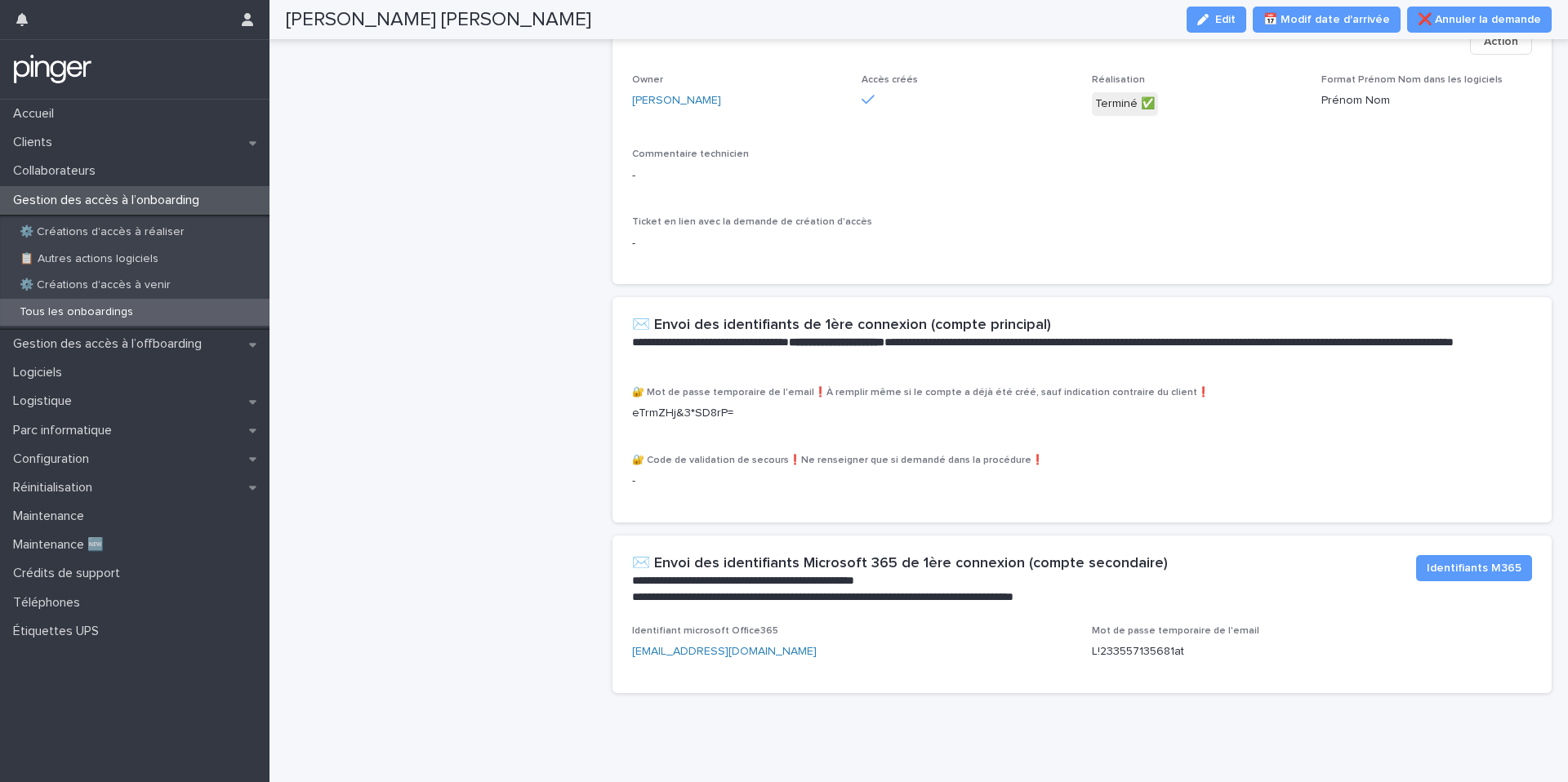
scroll to position [834, 0]
click at [149, 343] on p "Gestion des accès à l’offboarding" at bounding box center [111, 344] width 208 height 15
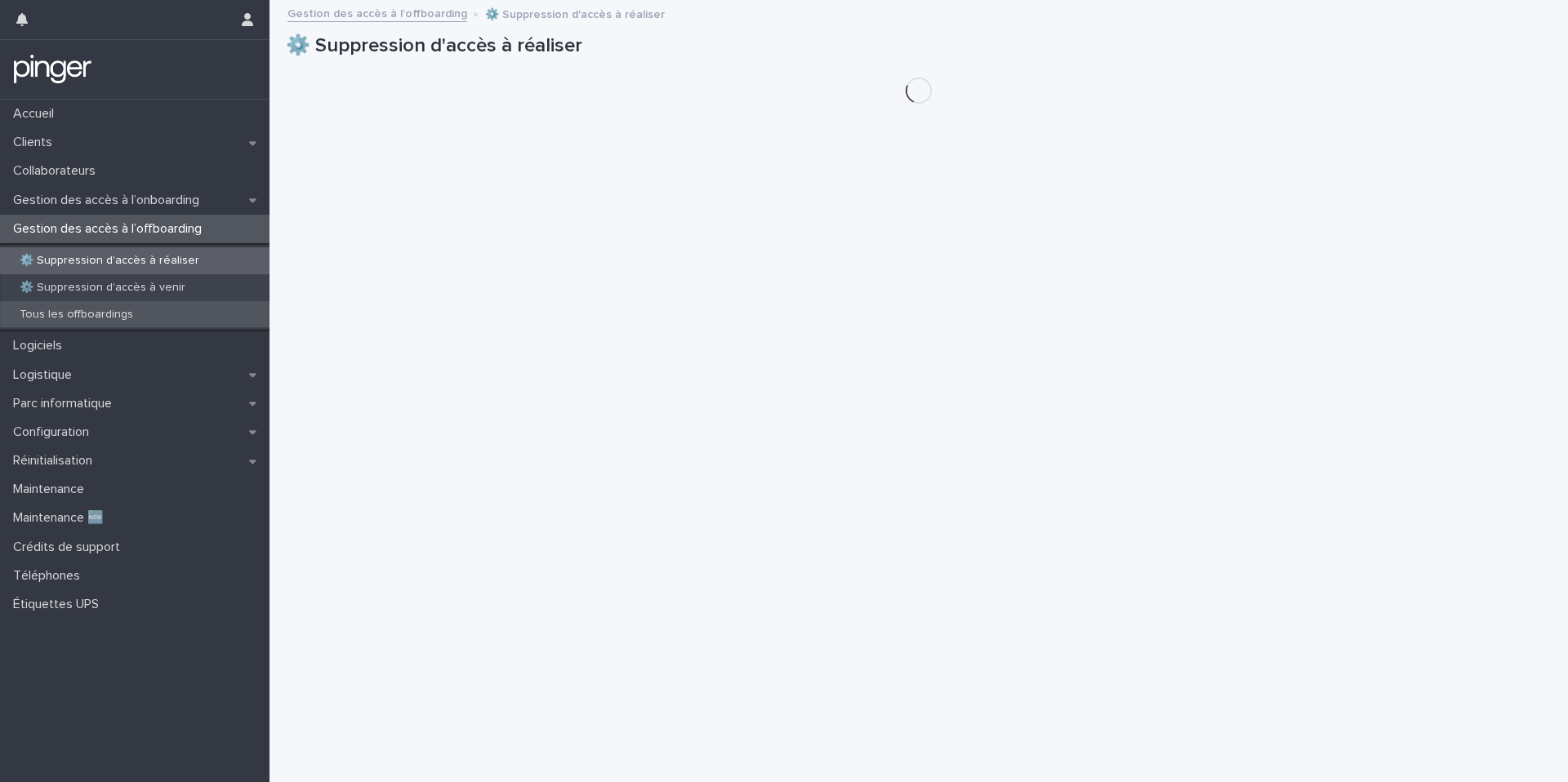
click at [144, 305] on div "Tous les offboardings" at bounding box center [134, 315] width 269 height 27
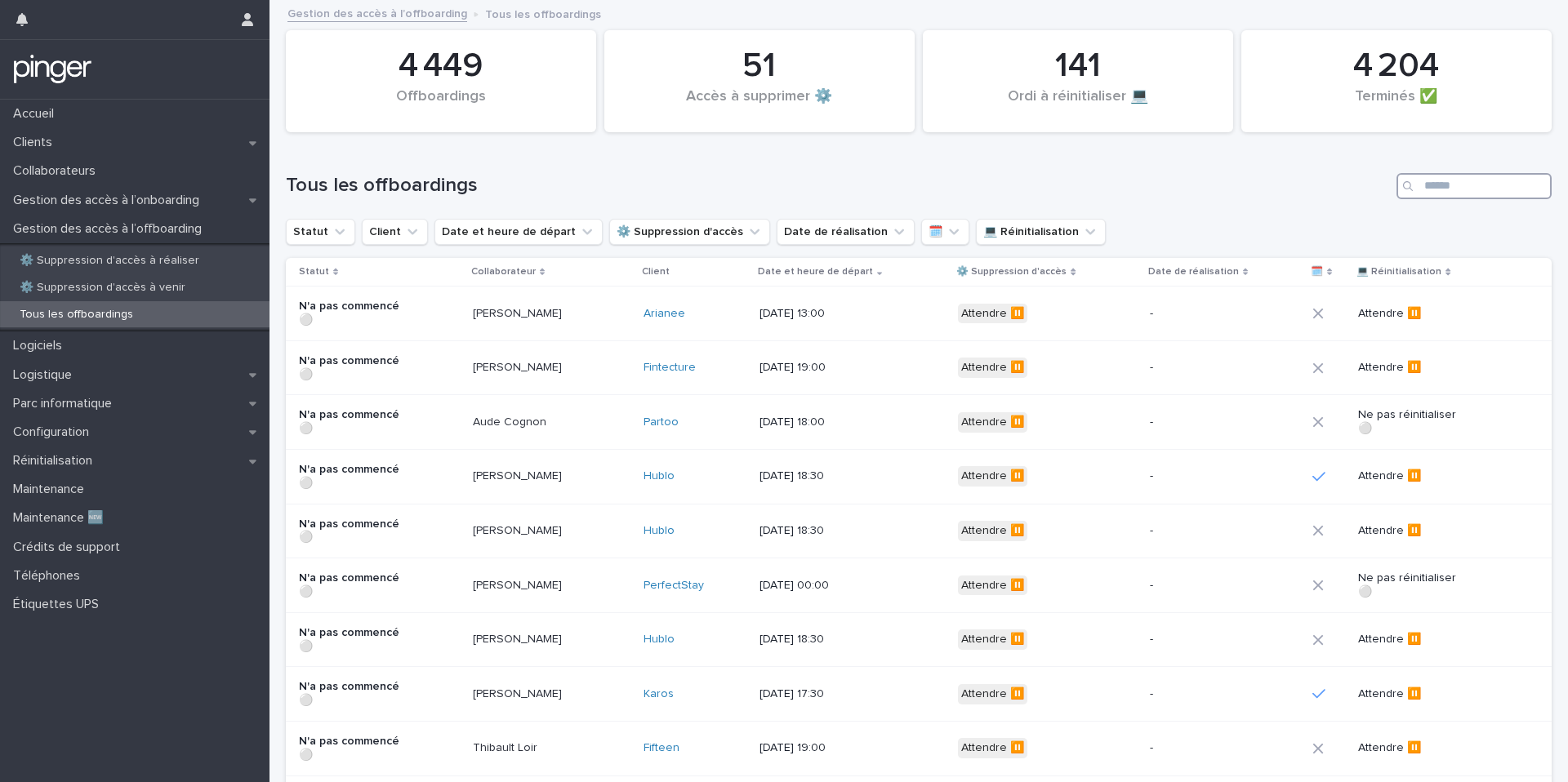
click at [1430, 174] on input "Search" at bounding box center [1474, 186] width 156 height 26
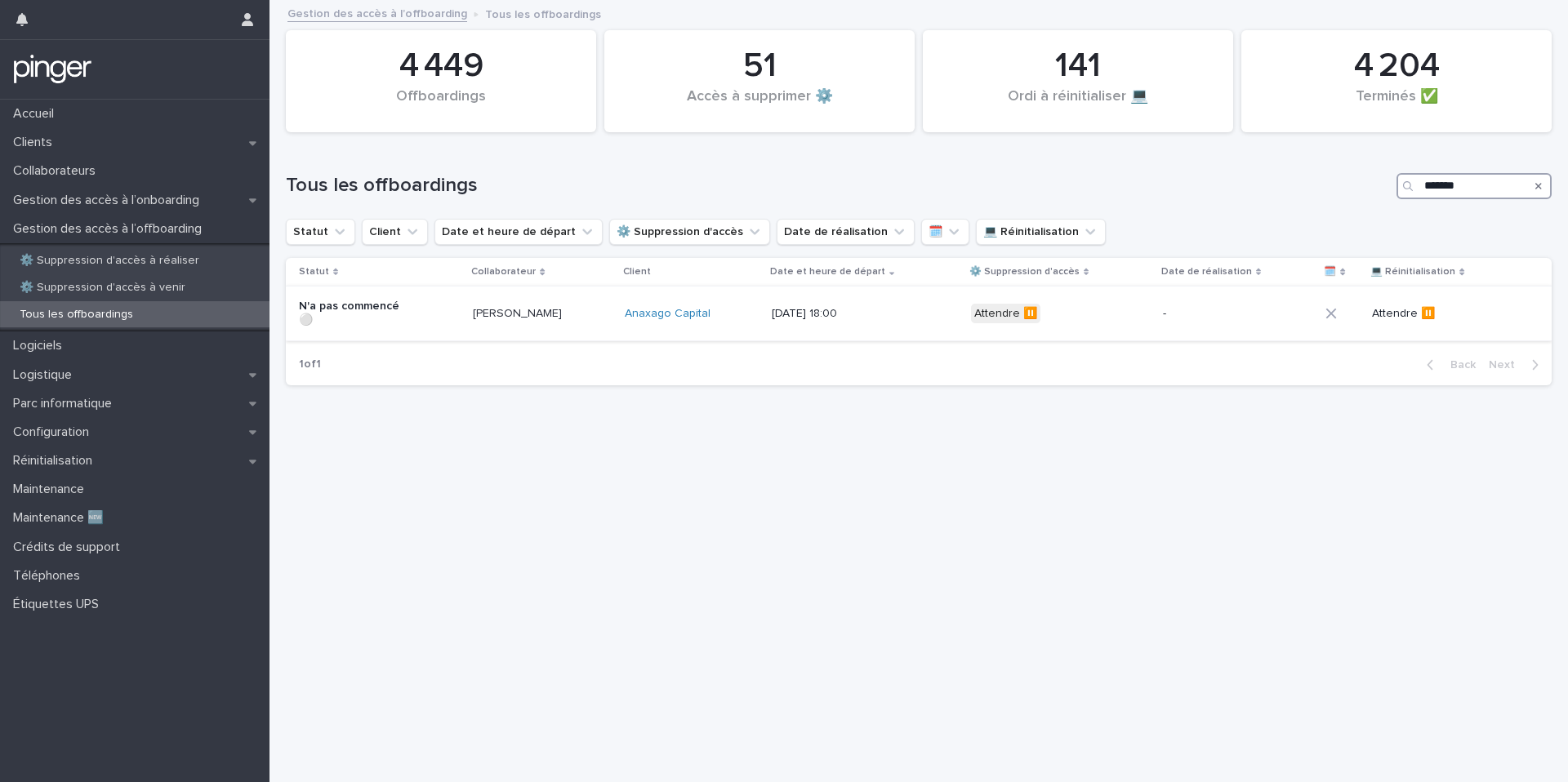
type input "*******"
click at [612, 305] on div "Adelina Micleusanu" at bounding box center [542, 315] width 138 height 27
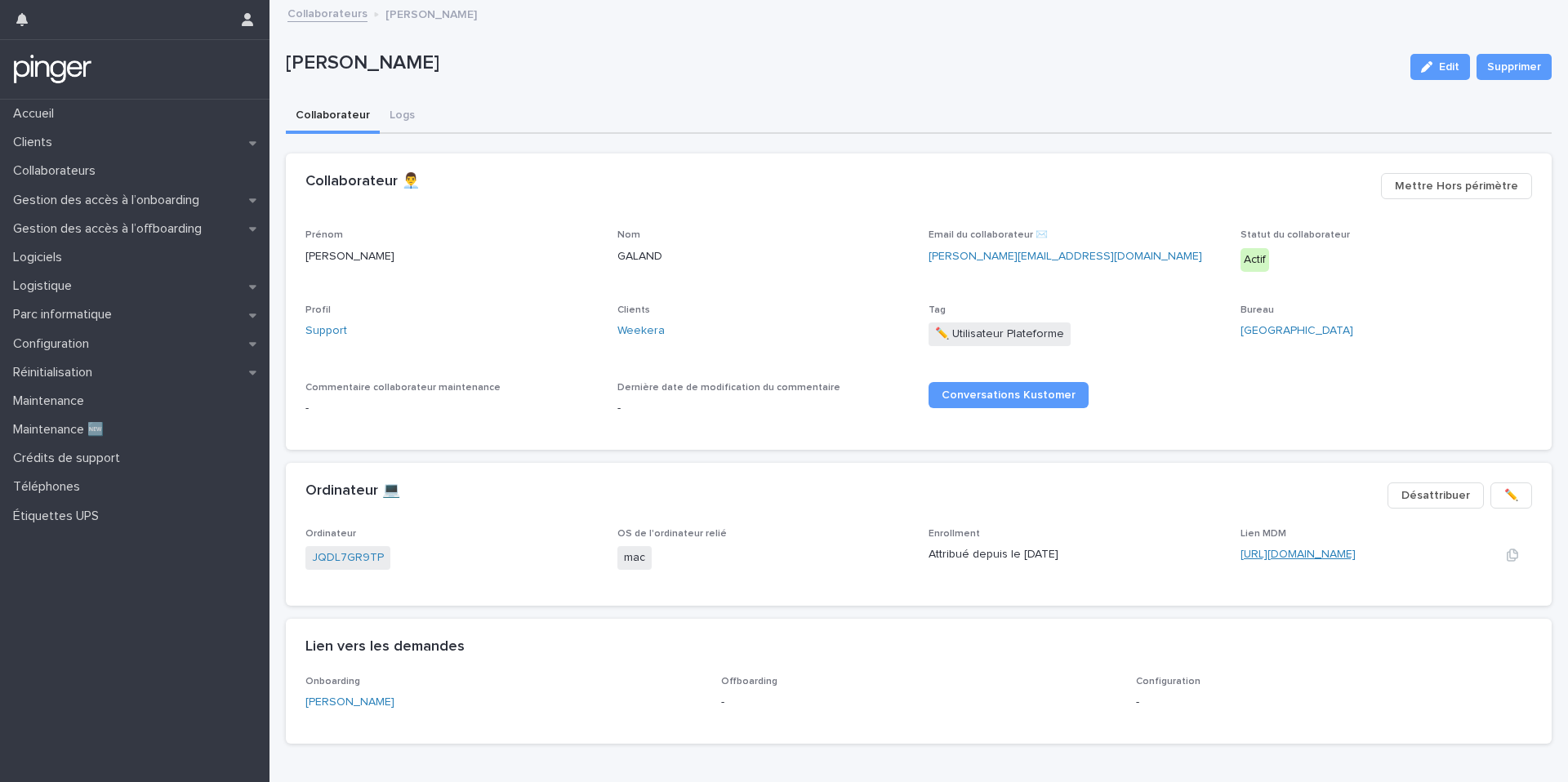
click at [1279, 555] on link "https://app.addigy.com/devices/6c804b6d-181f-4a93-a017-51e61ddee18f" at bounding box center [1297, 554] width 115 height 11
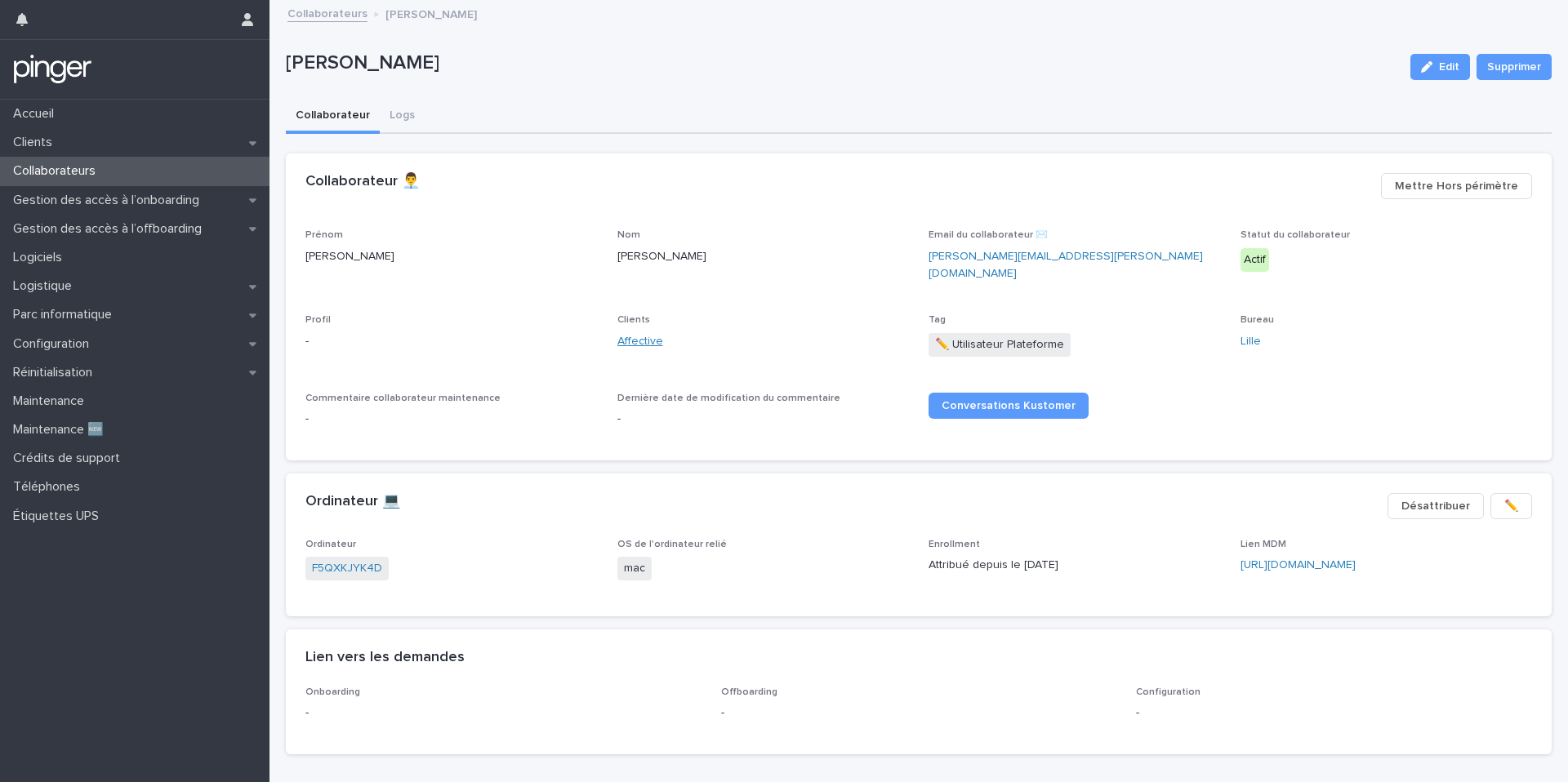
click at [638, 333] on link "Affective" at bounding box center [640, 342] width 46 height 17
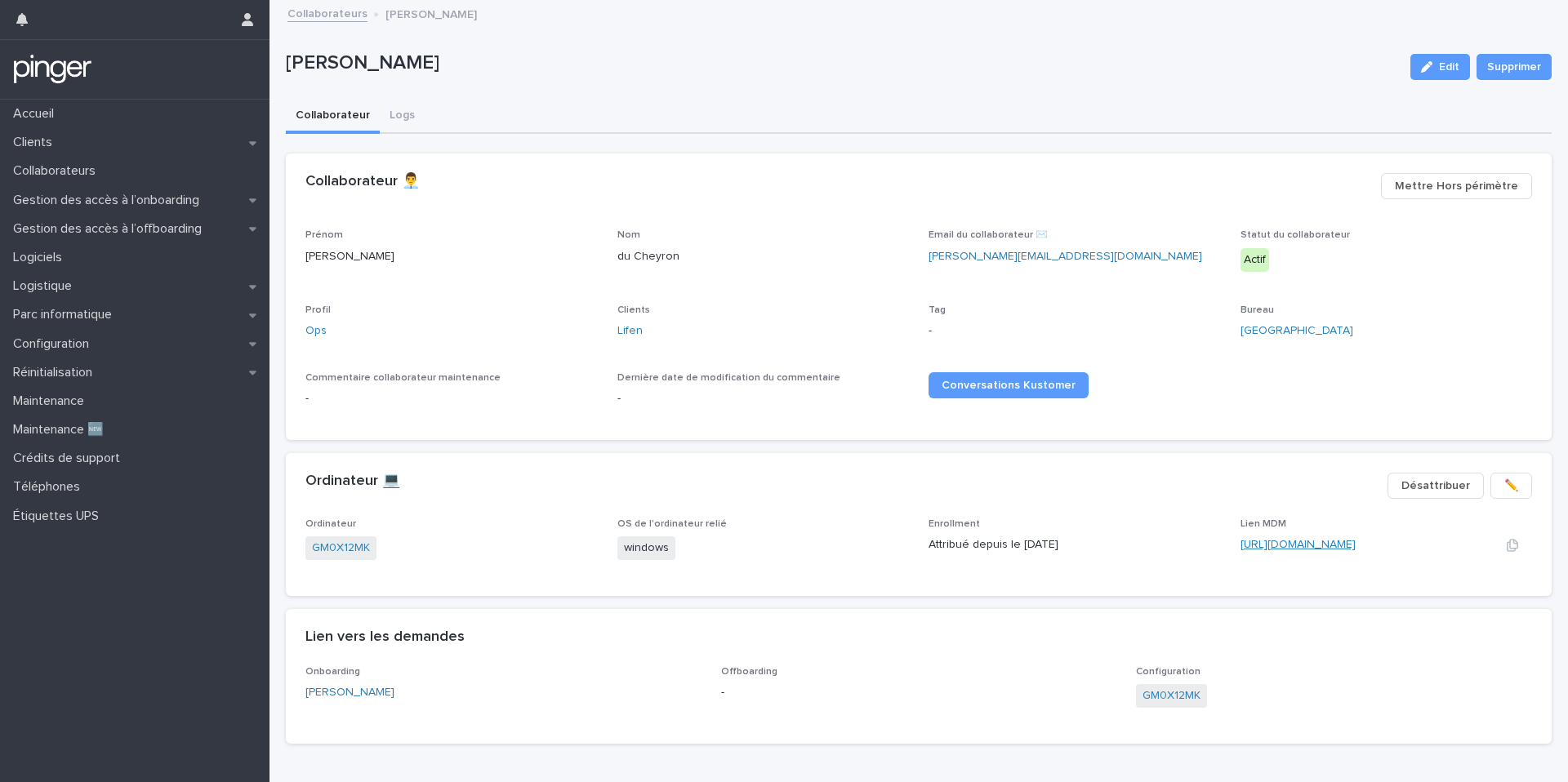
click at [1337, 539] on link "[URL][DOMAIN_NAME]" at bounding box center [1297, 544] width 115 height 11
